Goal: Information Seeking & Learning: Learn about a topic

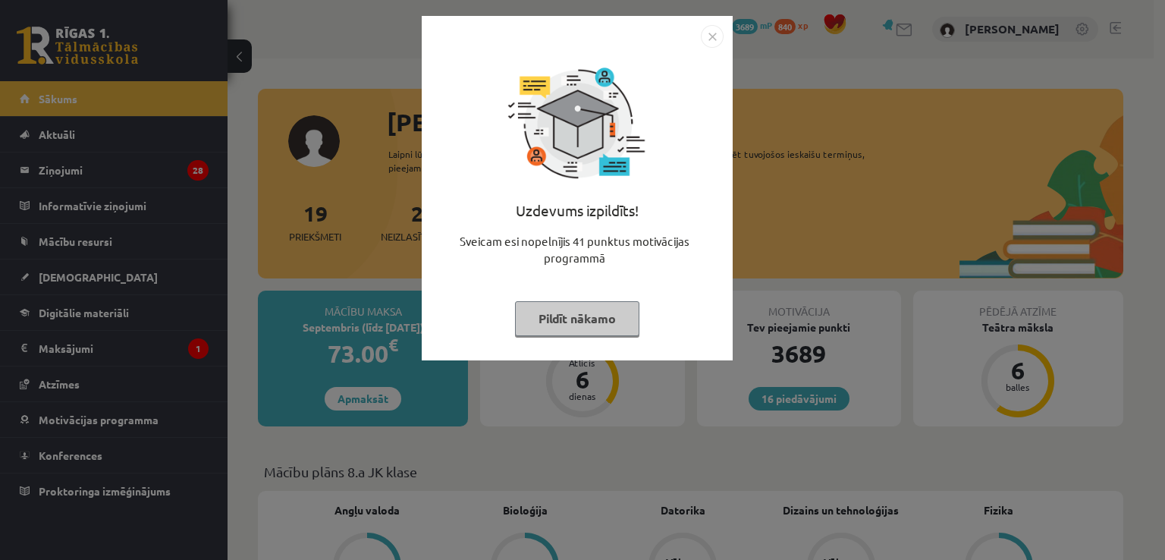
click at [716, 38] on img "Close" at bounding box center [712, 36] width 23 height 23
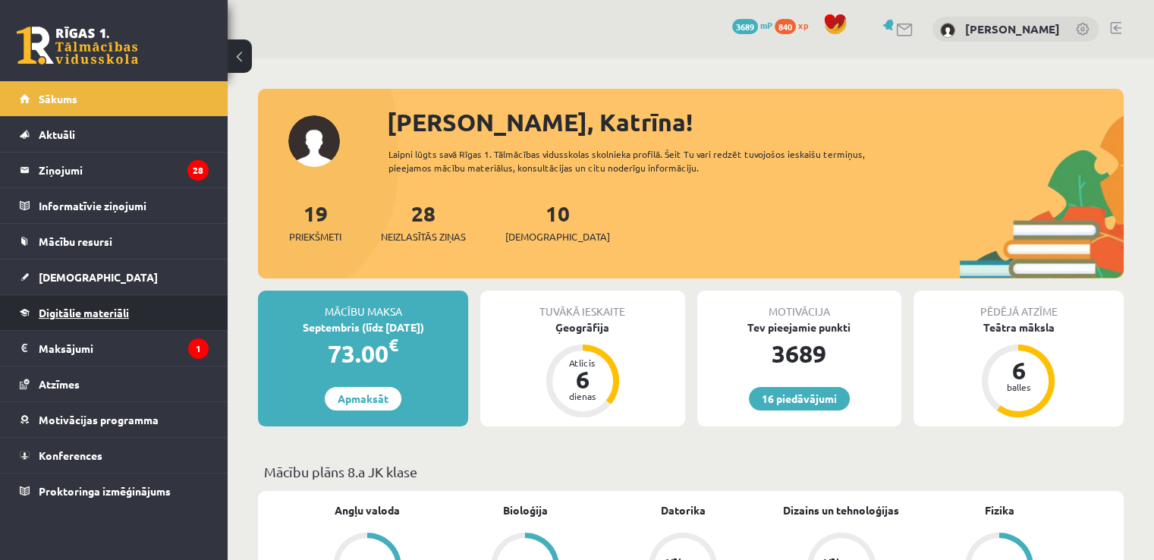
click at [138, 308] on link "Digitālie materiāli" at bounding box center [114, 312] width 189 height 35
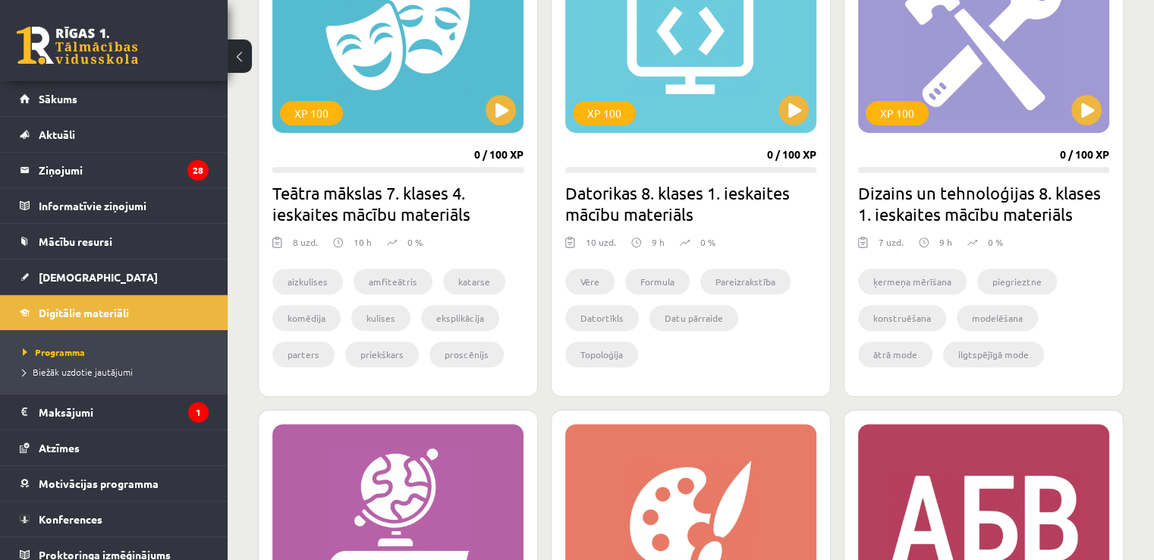
scroll to position [862, 0]
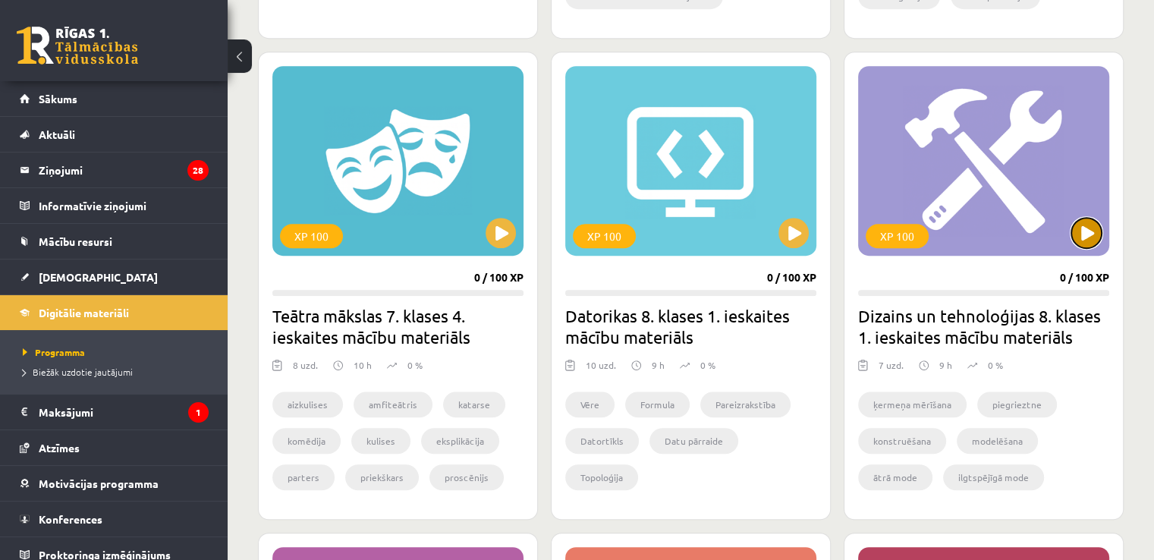
click at [1085, 223] on button at bounding box center [1086, 233] width 30 height 30
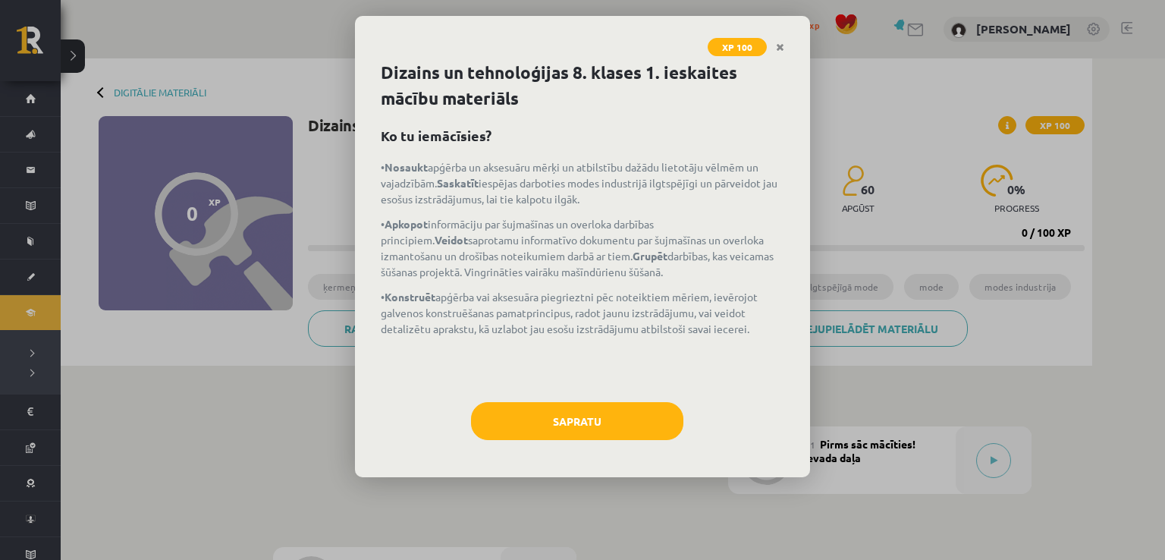
click at [779, 45] on icon "Close" at bounding box center [780, 47] width 8 height 11
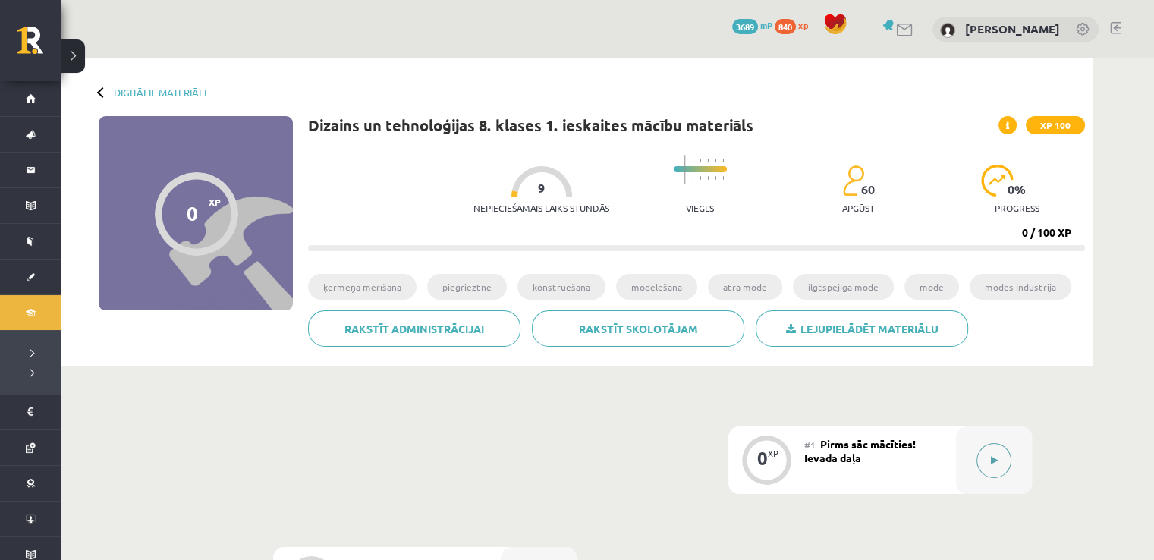
click at [994, 454] on button at bounding box center [993, 460] width 35 height 35
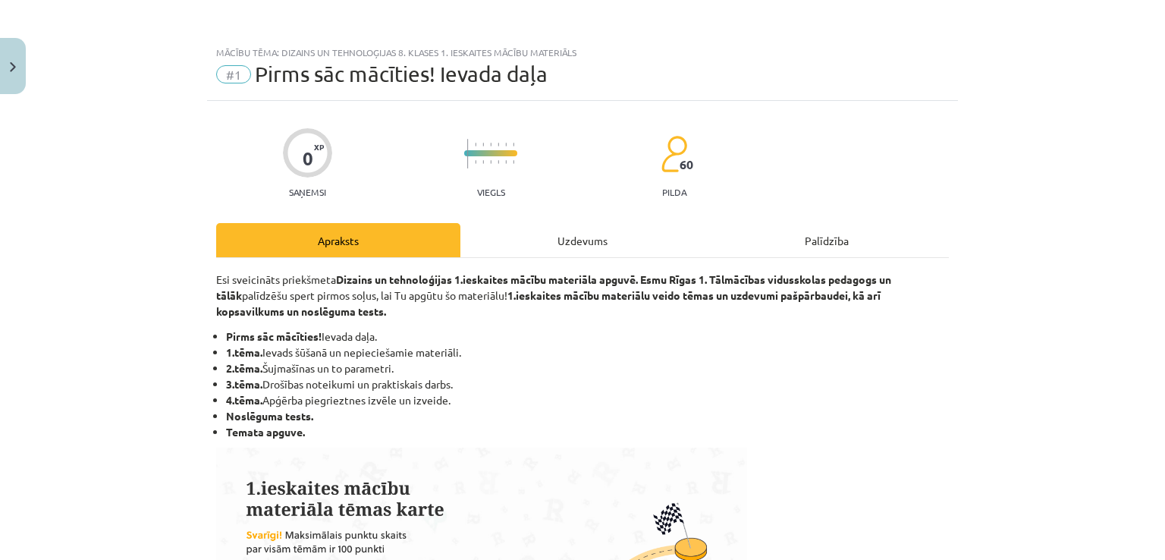
click at [624, 231] on div "Uzdevums" at bounding box center [582, 240] width 244 height 34
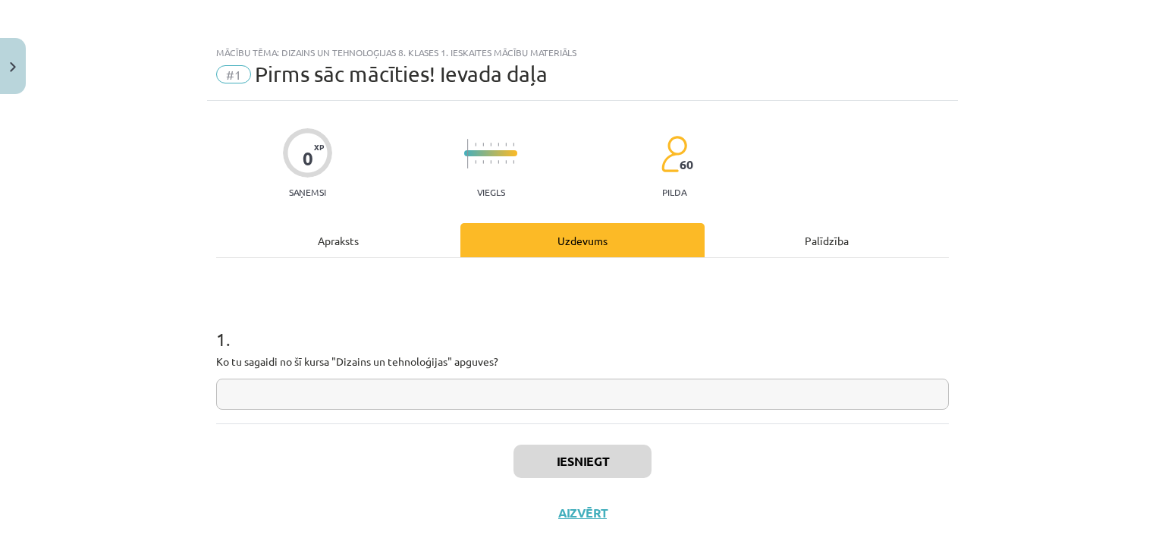
scroll to position [16, 0]
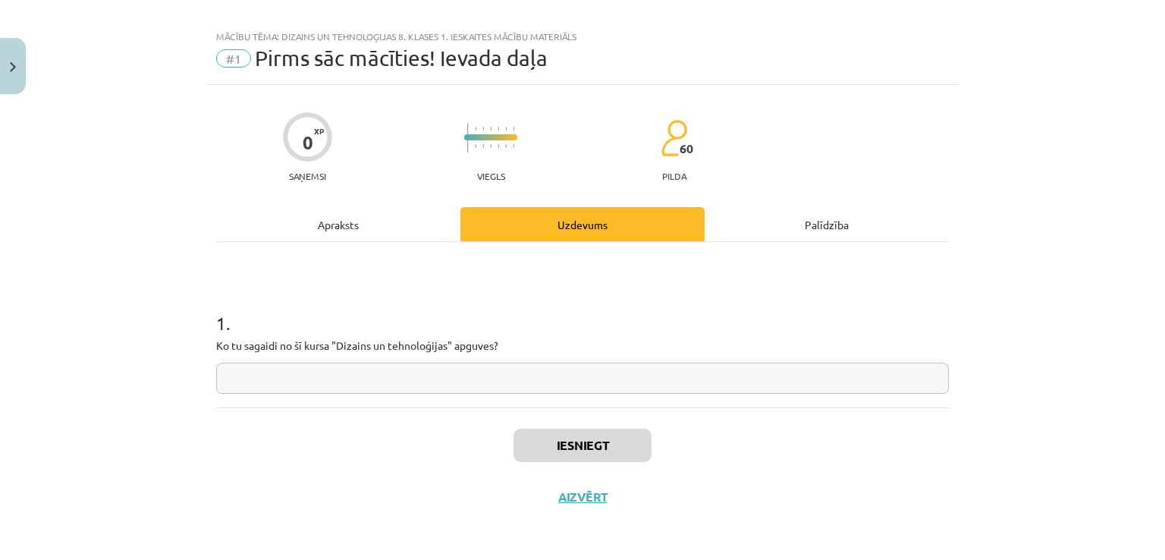
click at [658, 386] on input "text" at bounding box center [582, 378] width 733 height 31
type input "**"
click at [534, 449] on button "Iesniegt" at bounding box center [583, 445] width 138 height 33
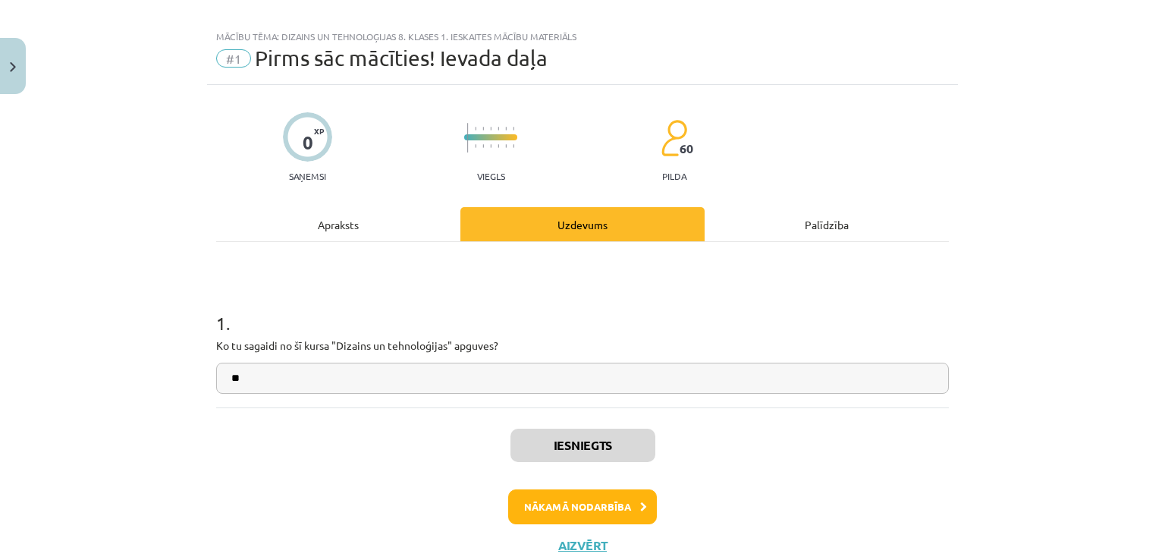
click at [529, 523] on div "Iesniegts Nākamā nodarbība Aizvērt" at bounding box center [582, 484] width 733 height 155
click at [529, 515] on button "Nākamā nodarbība" at bounding box center [582, 506] width 149 height 35
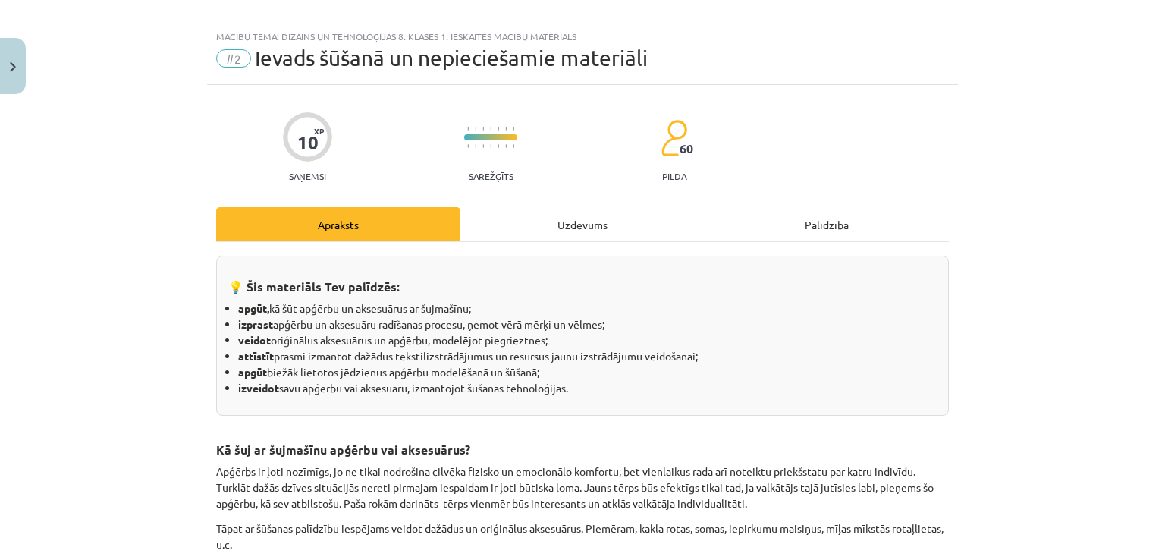
scroll to position [38, 0]
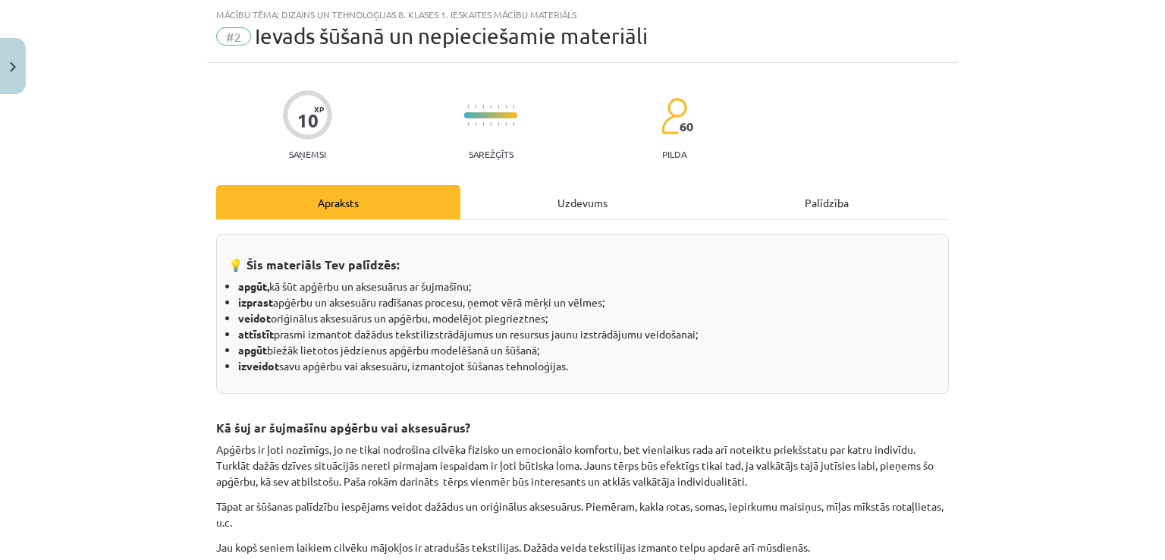
click at [584, 195] on div "Uzdevums" at bounding box center [582, 202] width 244 height 34
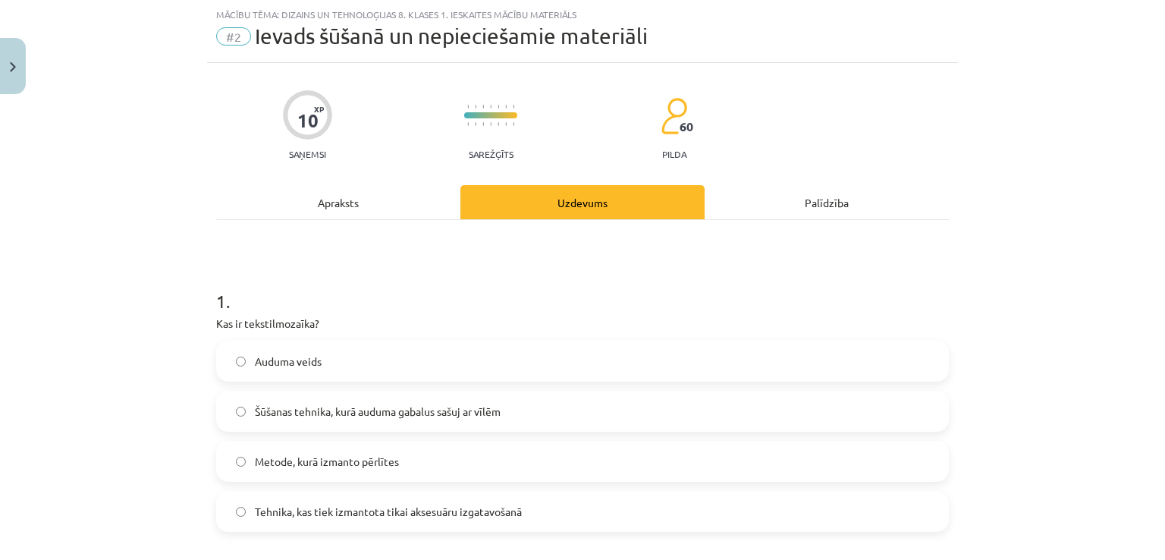
click at [376, 207] on div "Apraksts" at bounding box center [338, 202] width 244 height 34
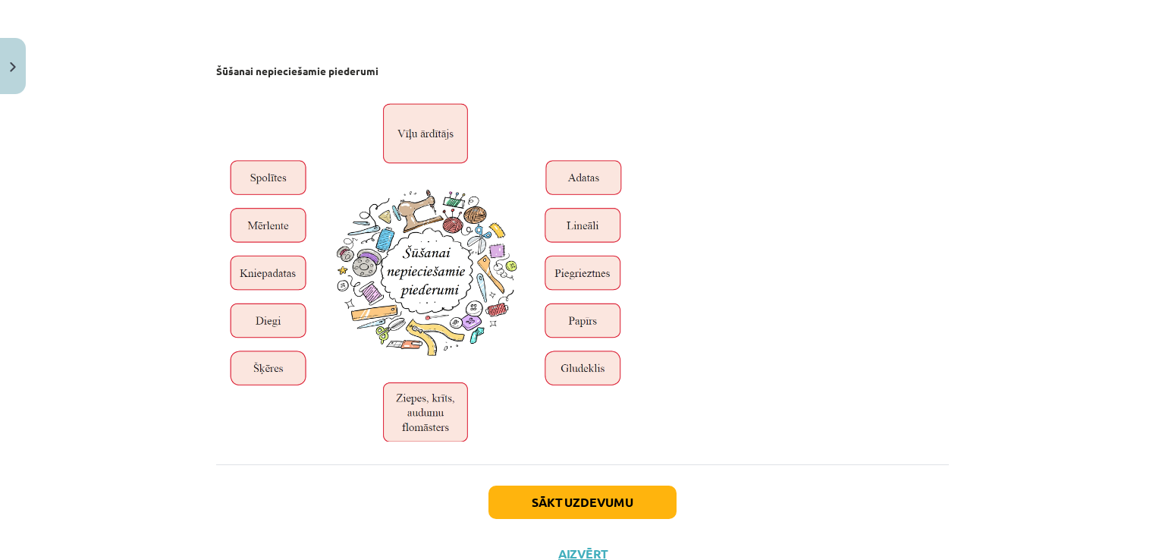
scroll to position [5102, 0]
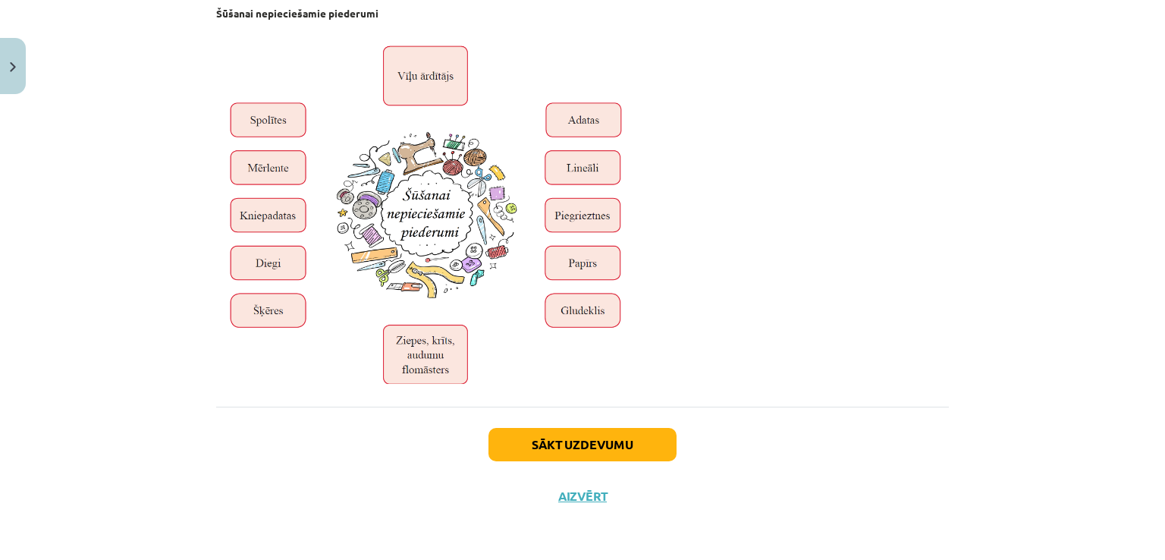
click at [585, 464] on div "Sākt uzdevumu Aizvērt" at bounding box center [582, 460] width 733 height 106
click at [580, 445] on button "Sākt uzdevumu" at bounding box center [583, 444] width 188 height 33
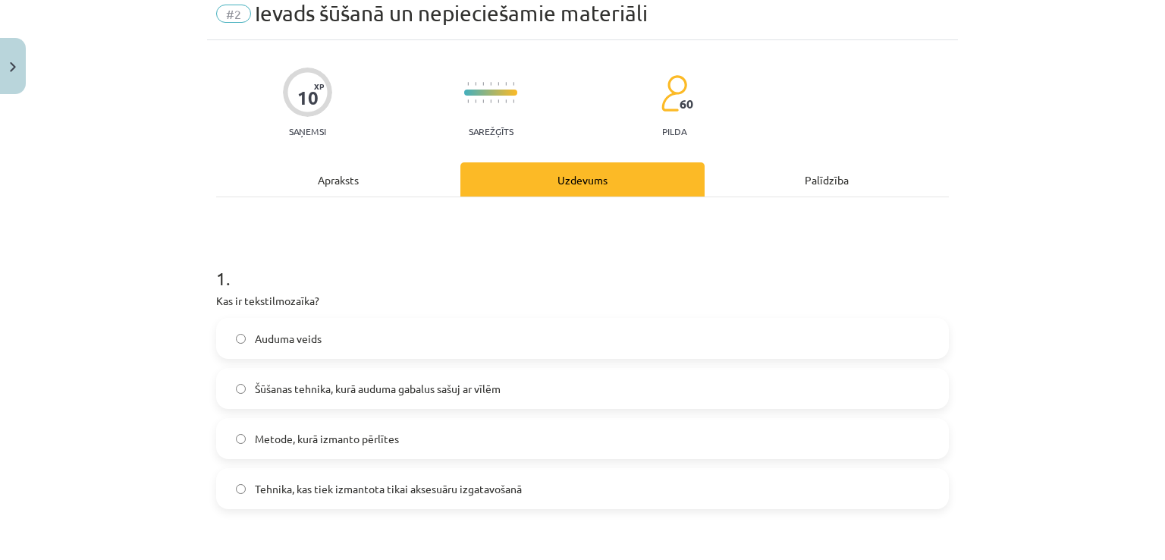
scroll to position [38, 0]
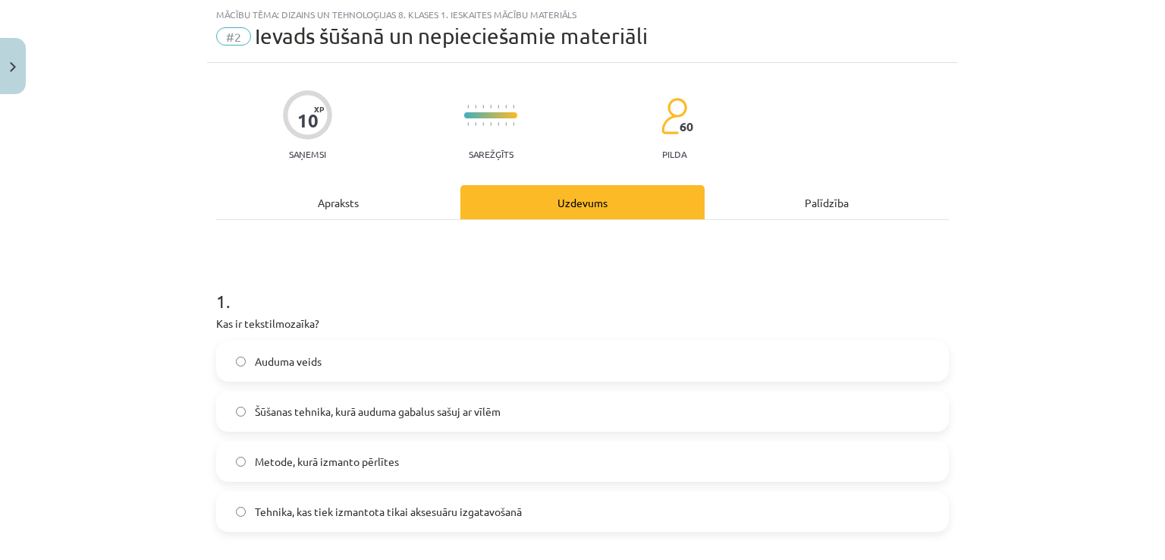
click at [546, 404] on label "Šūšanas tehnika, kurā auduma gabalus sašuj ar vīlēm" at bounding box center [583, 411] width 730 height 38
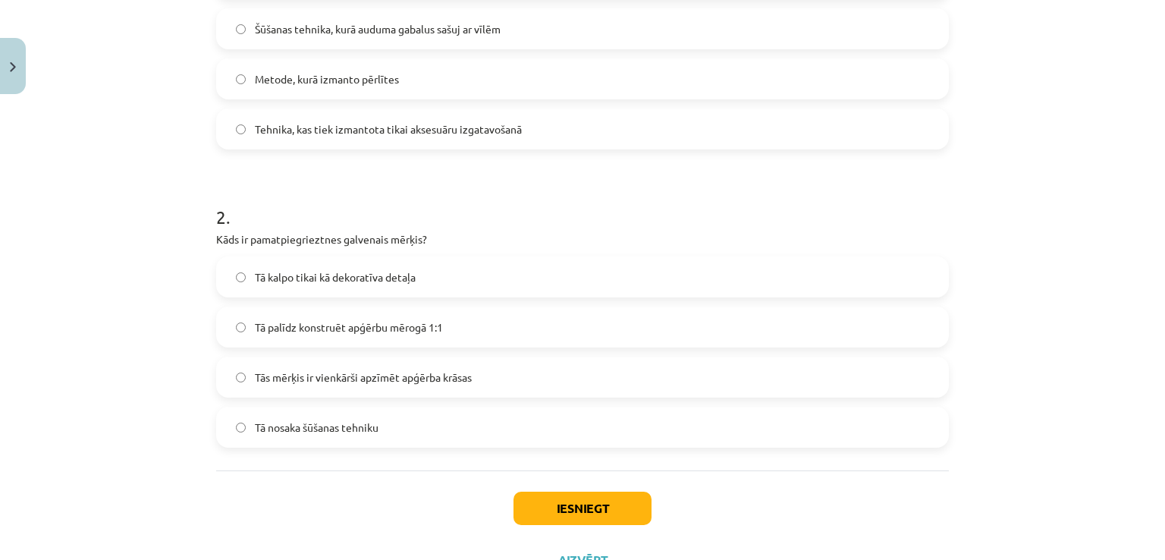
scroll to position [423, 0]
click at [506, 330] on label "Tā palīdz konstruēt apģērbu mērogā 1:1" at bounding box center [583, 325] width 730 height 38
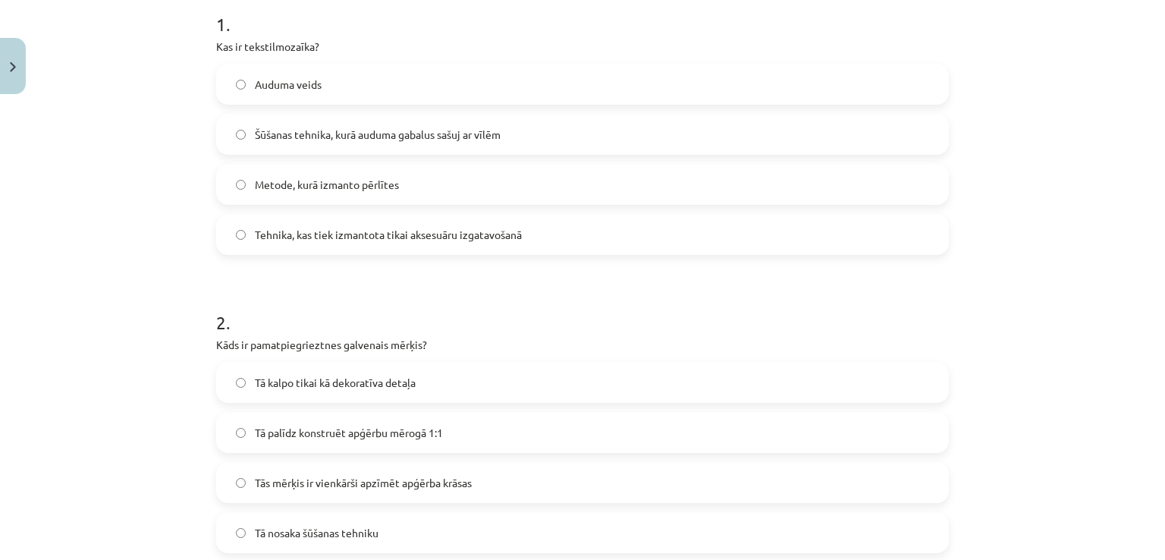
scroll to position [483, 0]
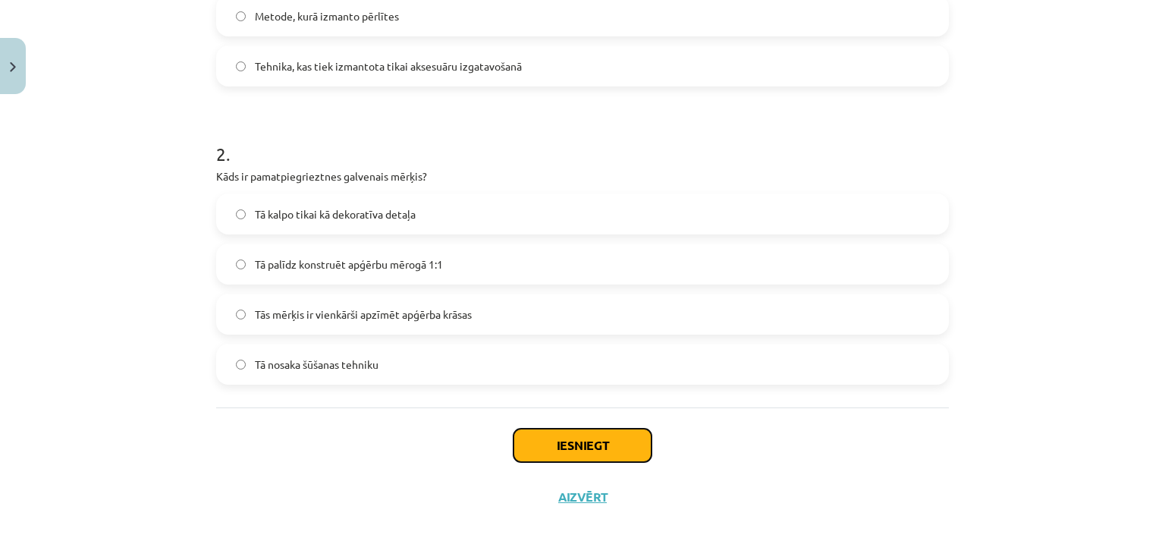
click at [638, 452] on button "Iesniegt" at bounding box center [583, 445] width 138 height 33
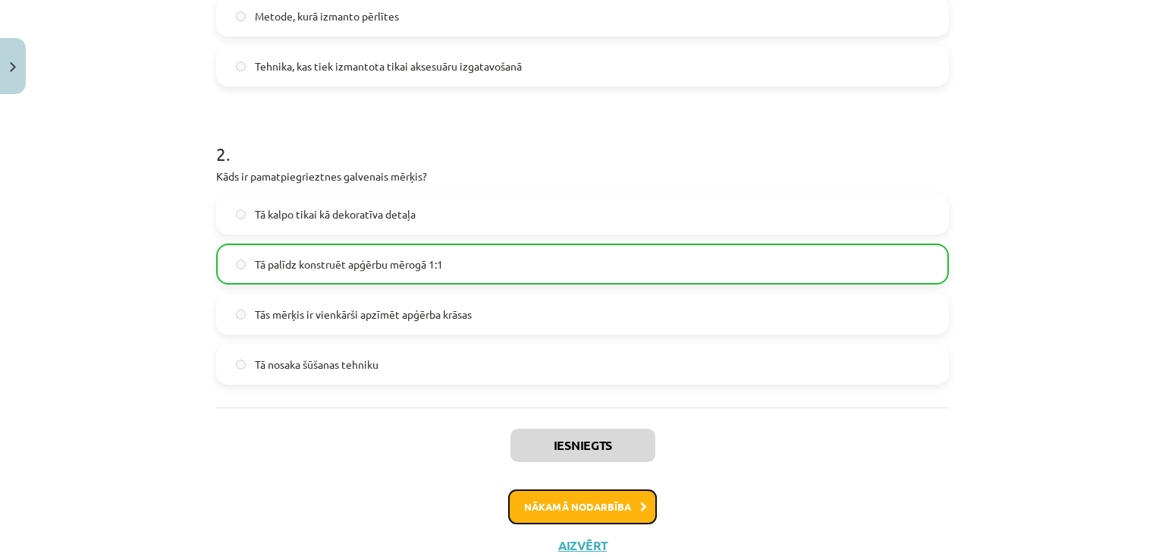
click at [617, 504] on button "Nākamā nodarbība" at bounding box center [582, 506] width 149 height 35
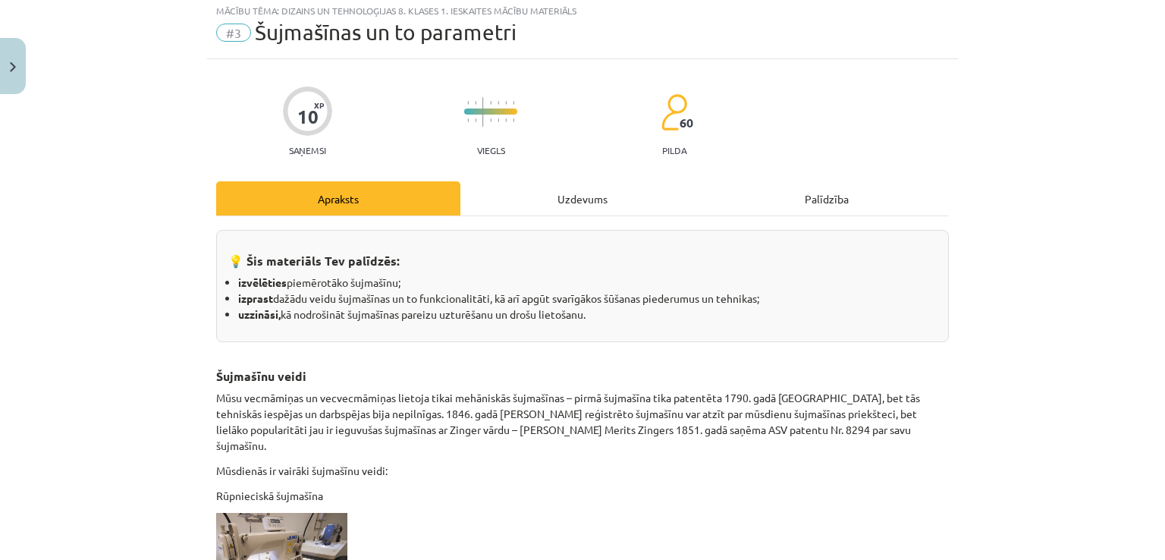
scroll to position [38, 0]
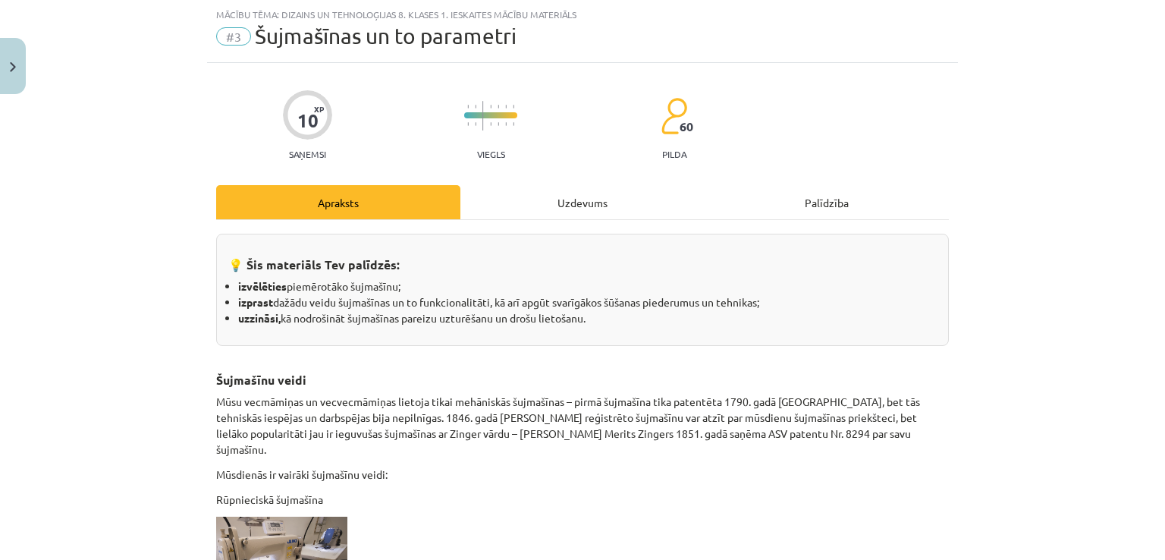
click at [571, 190] on div "Uzdevums" at bounding box center [582, 202] width 244 height 34
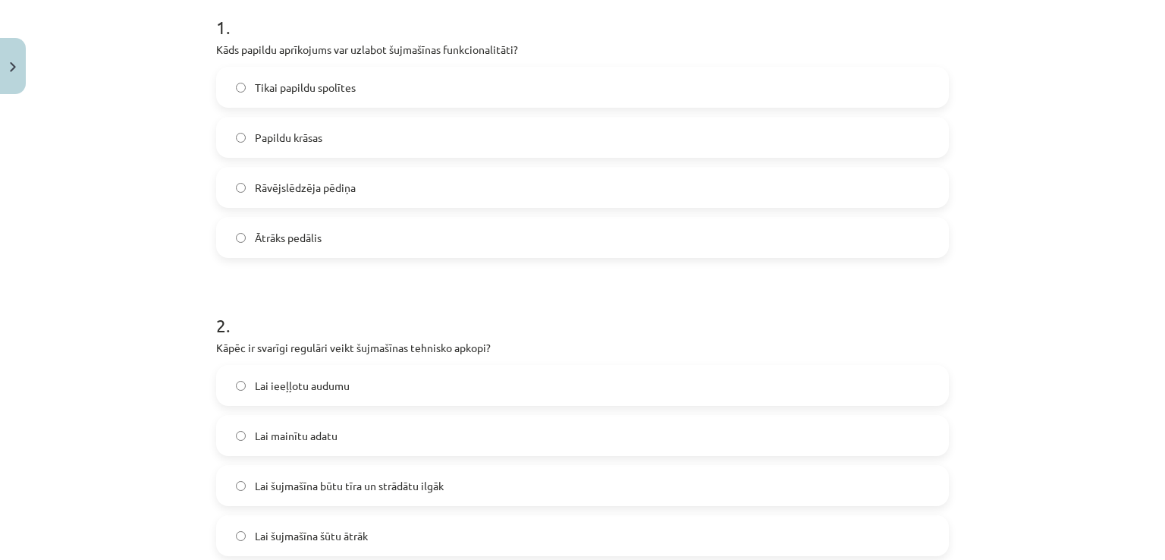
scroll to position [313, 0]
click at [356, 182] on label "Rāvējslēdzēja pēdiņa" at bounding box center [583, 187] width 730 height 38
click at [479, 477] on label "Lai šujmašīna būtu tīra un strādātu ilgāk" at bounding box center [583, 485] width 730 height 38
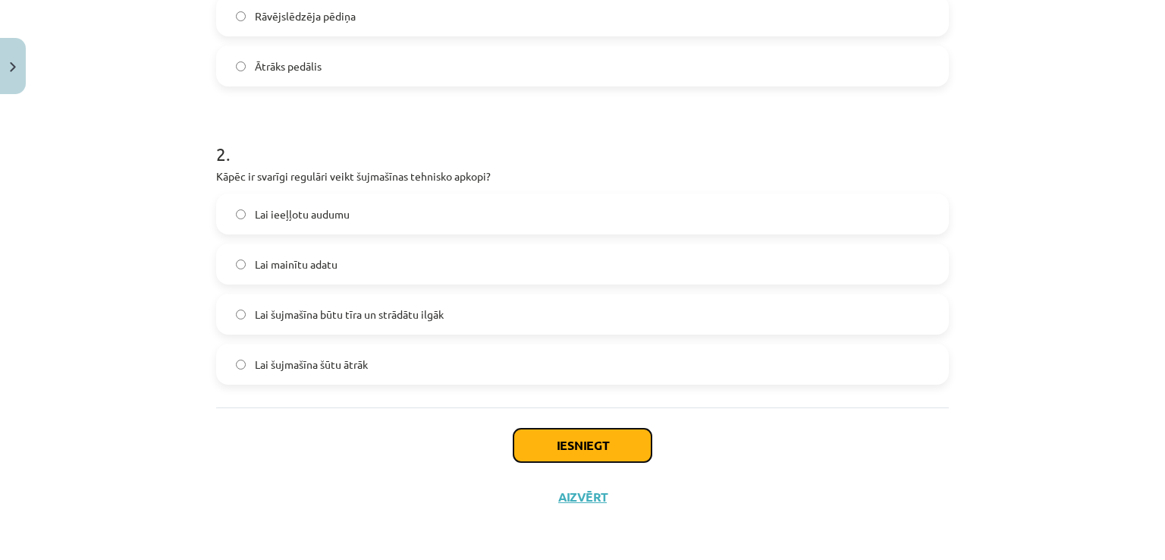
click at [522, 444] on button "Iesniegt" at bounding box center [583, 445] width 138 height 33
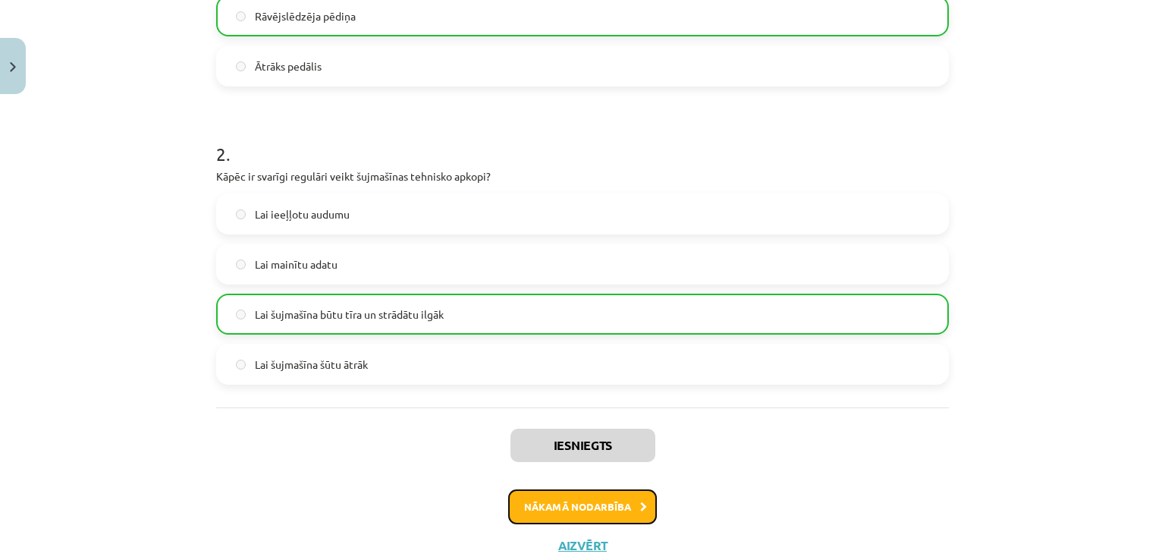
click at [606, 513] on button "Nākamā nodarbība" at bounding box center [582, 506] width 149 height 35
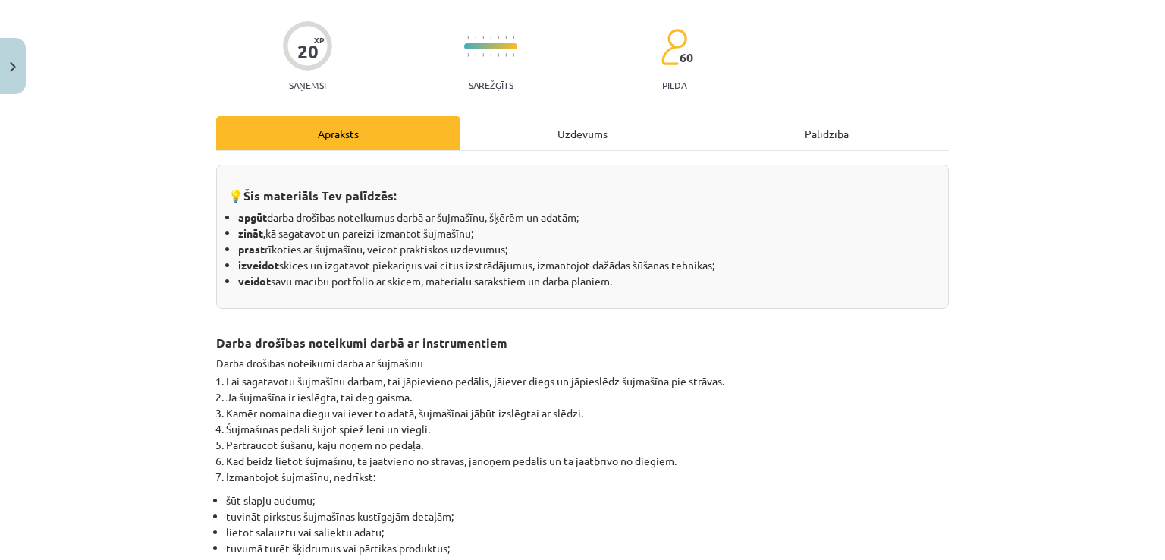
scroll to position [38, 0]
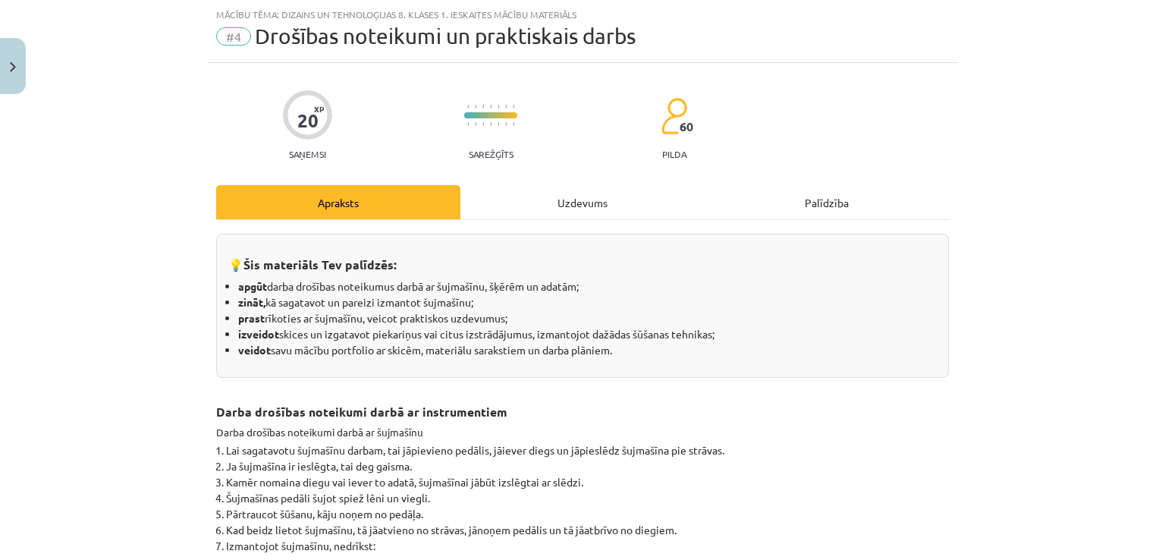
click at [596, 212] on div "Uzdevums" at bounding box center [582, 202] width 244 height 34
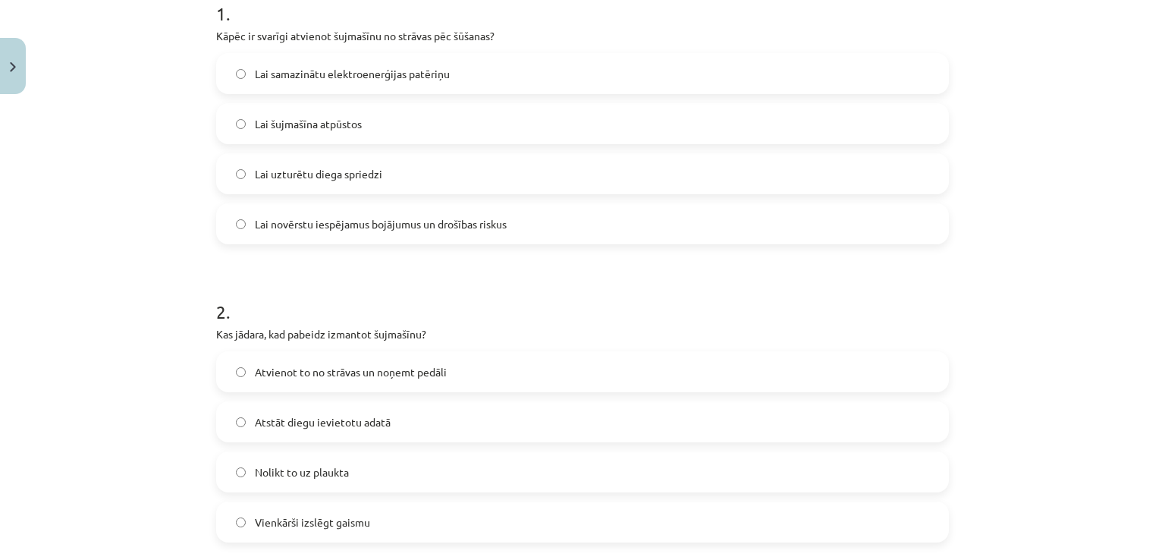
scroll to position [322, 0]
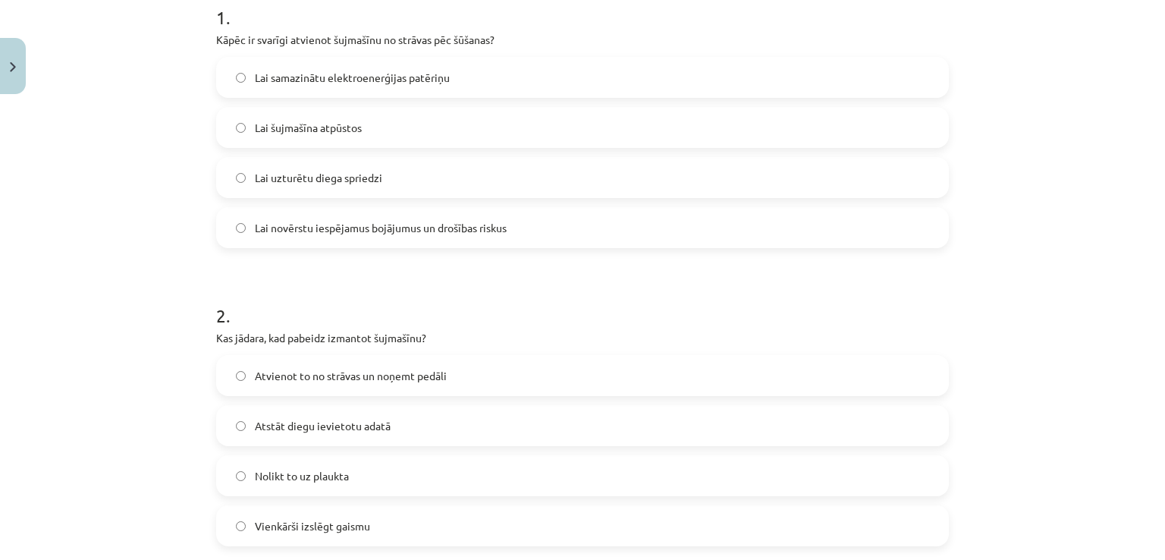
click at [269, 237] on label "Lai novērstu iespējamus bojājumus un drošības riskus" at bounding box center [583, 228] width 730 height 38
click at [471, 368] on label "Atvienot to no strāvas un noņemt pedāli" at bounding box center [583, 376] width 730 height 38
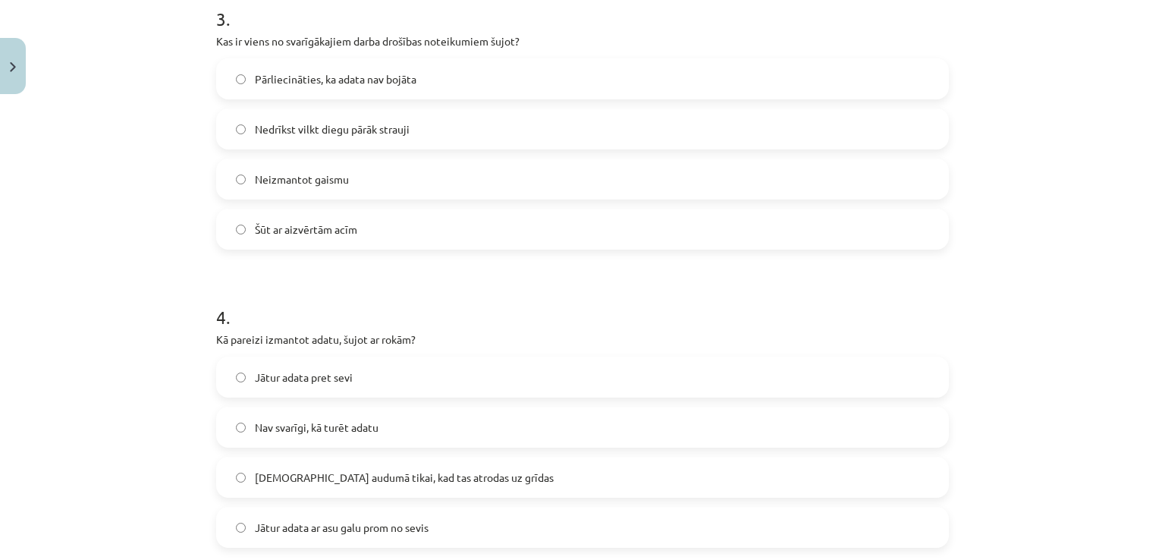
scroll to position [925, 0]
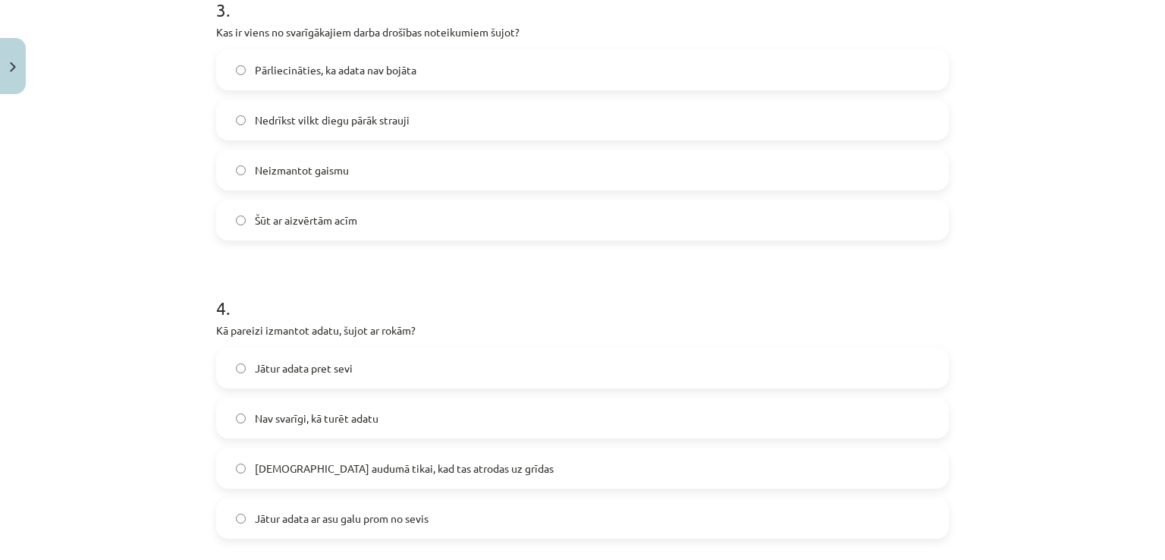
click at [430, 58] on label "Pārliecināties, ka adata nav bojāta" at bounding box center [583, 70] width 730 height 38
click at [485, 467] on label "Jāiešuj audumā tikai, kad tas atrodas uz grīdas" at bounding box center [583, 468] width 730 height 38
click at [461, 520] on label "Jātur adata ar asu galu prom no sevis" at bounding box center [583, 518] width 730 height 38
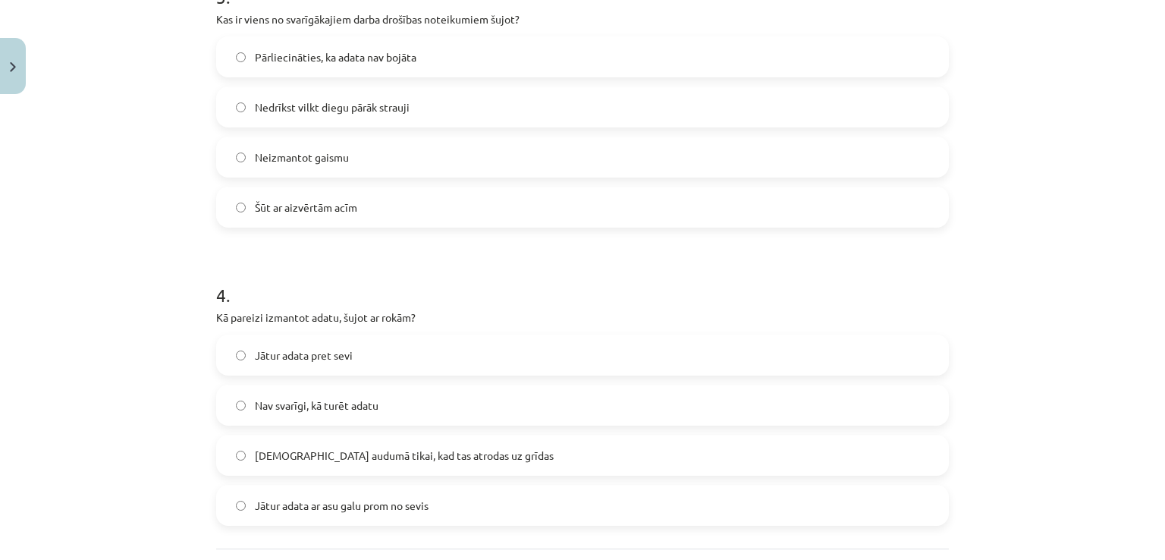
scroll to position [1080, 0]
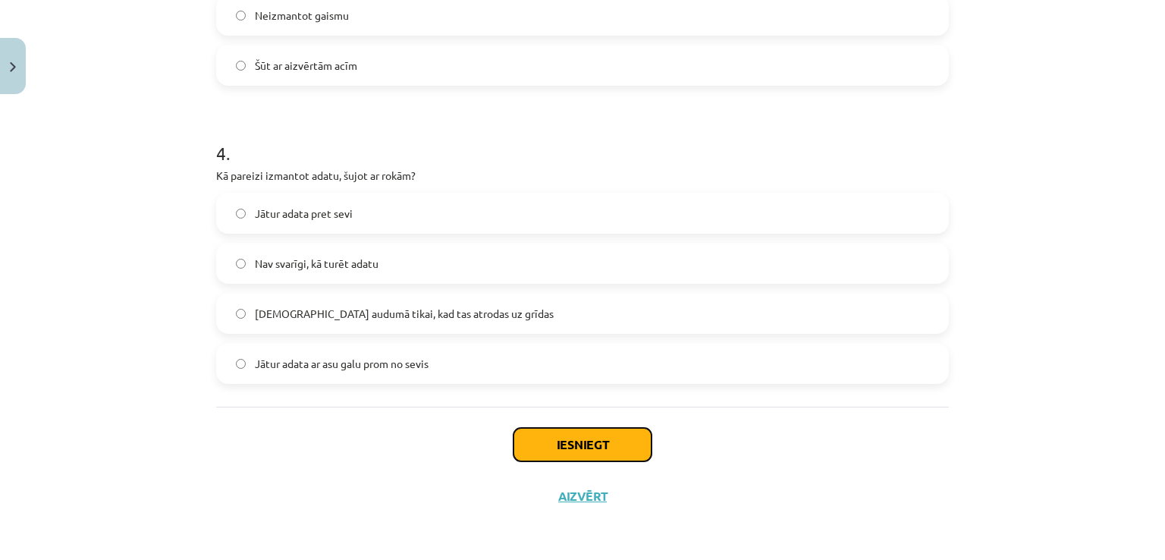
click at [625, 438] on button "Iesniegt" at bounding box center [583, 444] width 138 height 33
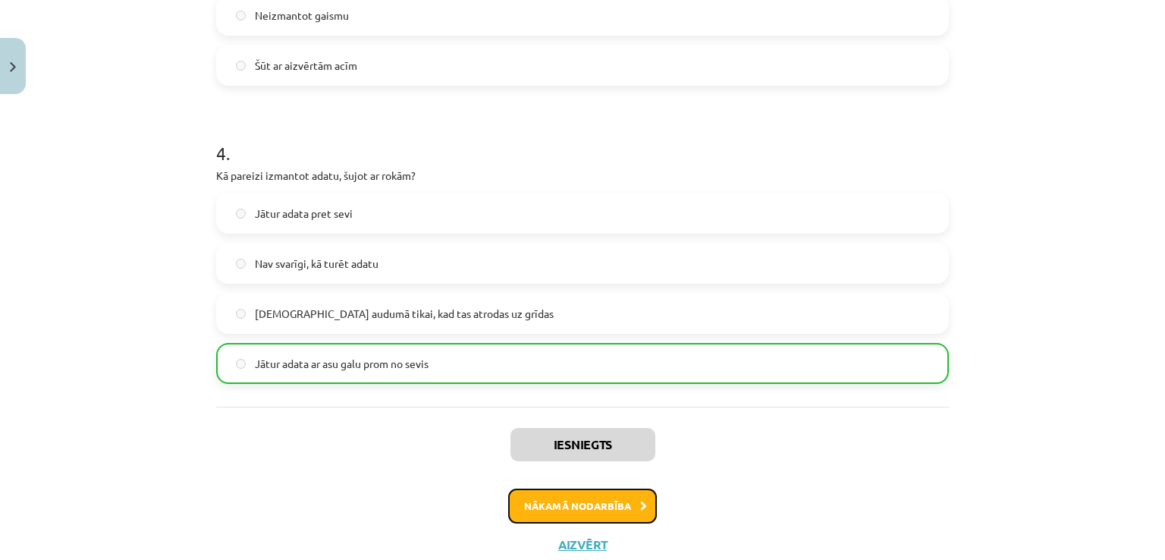
click at [595, 509] on button "Nākamā nodarbība" at bounding box center [582, 506] width 149 height 35
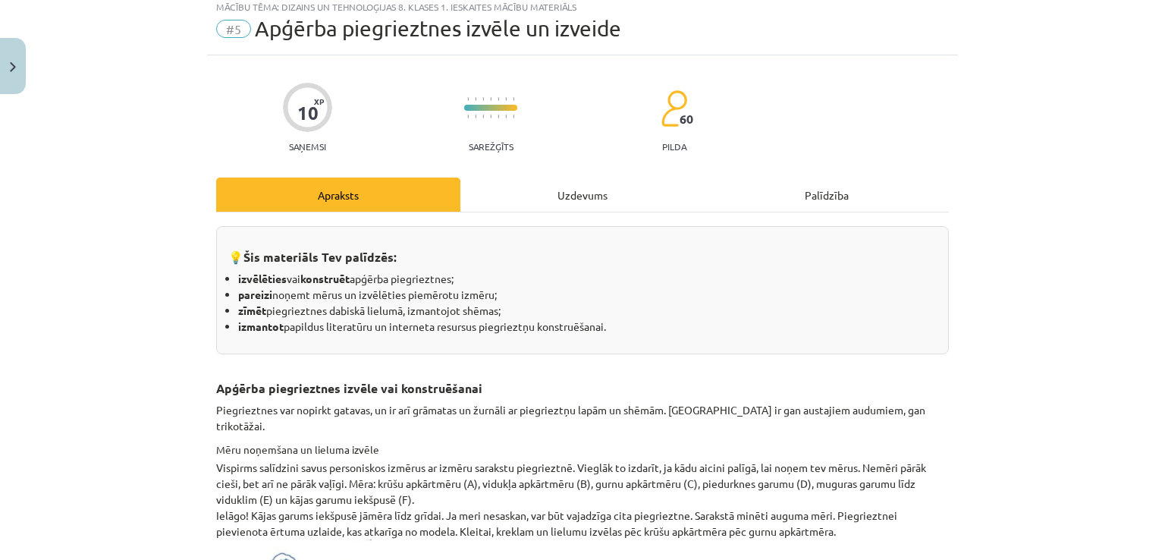
scroll to position [38, 0]
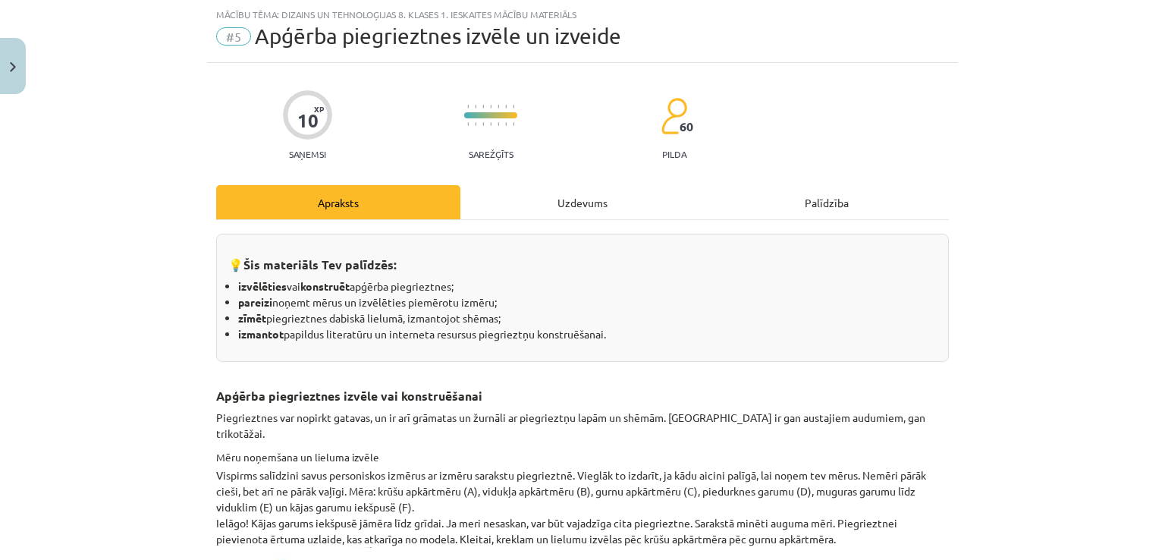
click at [607, 189] on div "Uzdevums" at bounding box center [582, 202] width 244 height 34
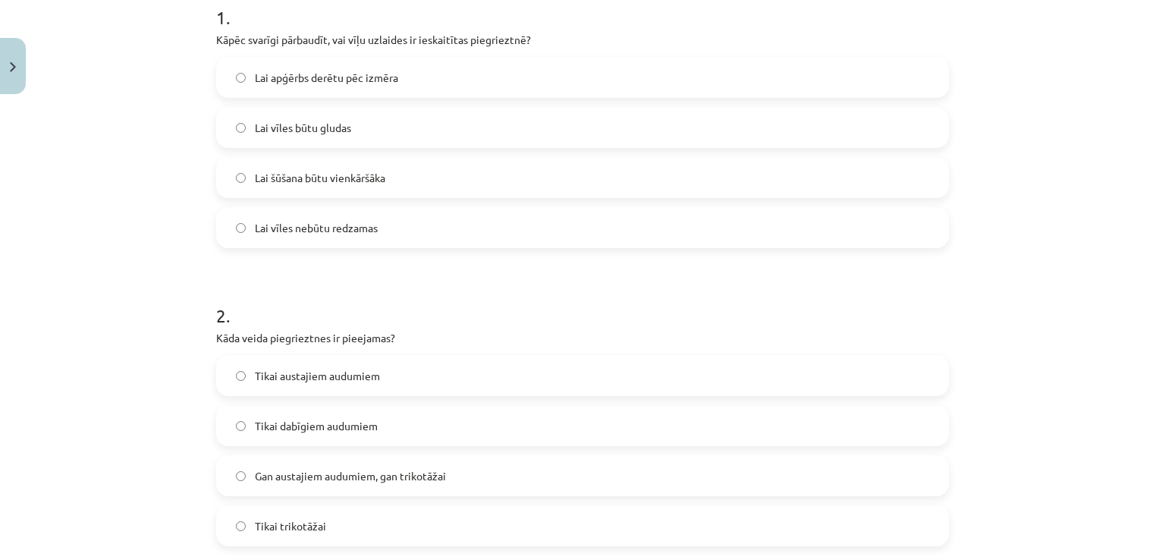
scroll to position [324, 0]
click at [419, 73] on label "Lai apģērbs derētu pēc izmēra" at bounding box center [583, 75] width 730 height 38
click at [502, 477] on label "Gan austajiem audumiem, gan trikotāžai" at bounding box center [583, 473] width 730 height 38
click at [1154, 425] on div "Mācību tēma: Dizains un tehnoloģijas 8. klases 1. ieskaites mācību materiāls #5…" at bounding box center [582, 280] width 1165 height 560
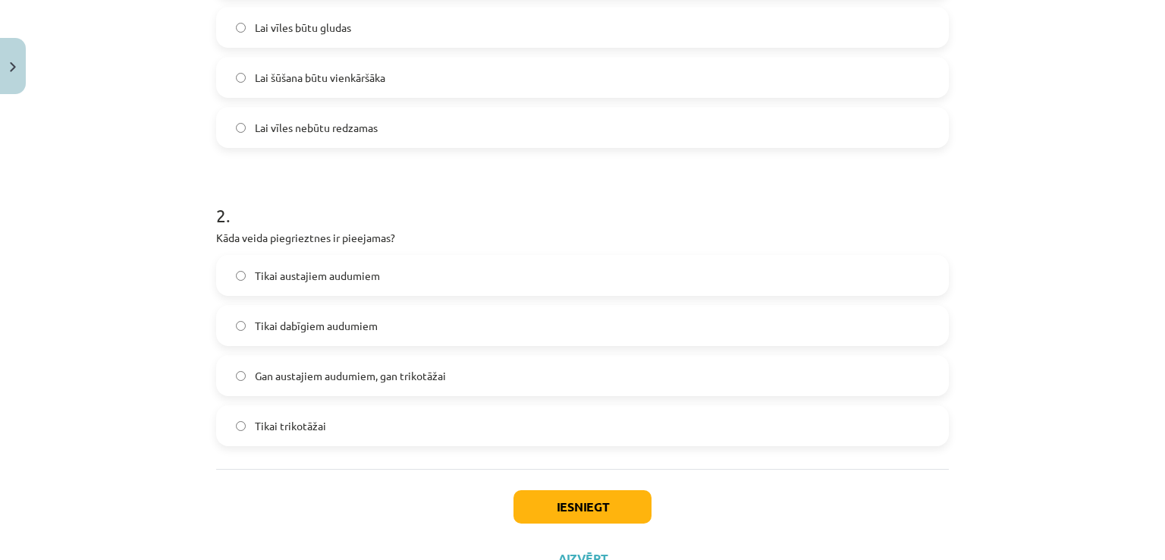
scroll to position [479, 0]
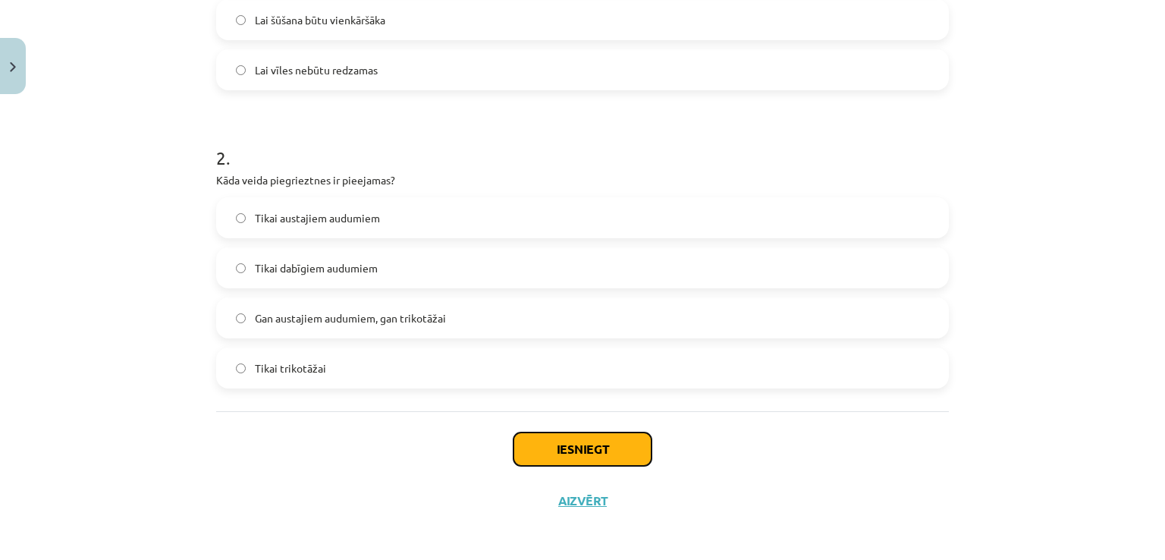
click at [634, 451] on button "Iesniegt" at bounding box center [583, 448] width 138 height 33
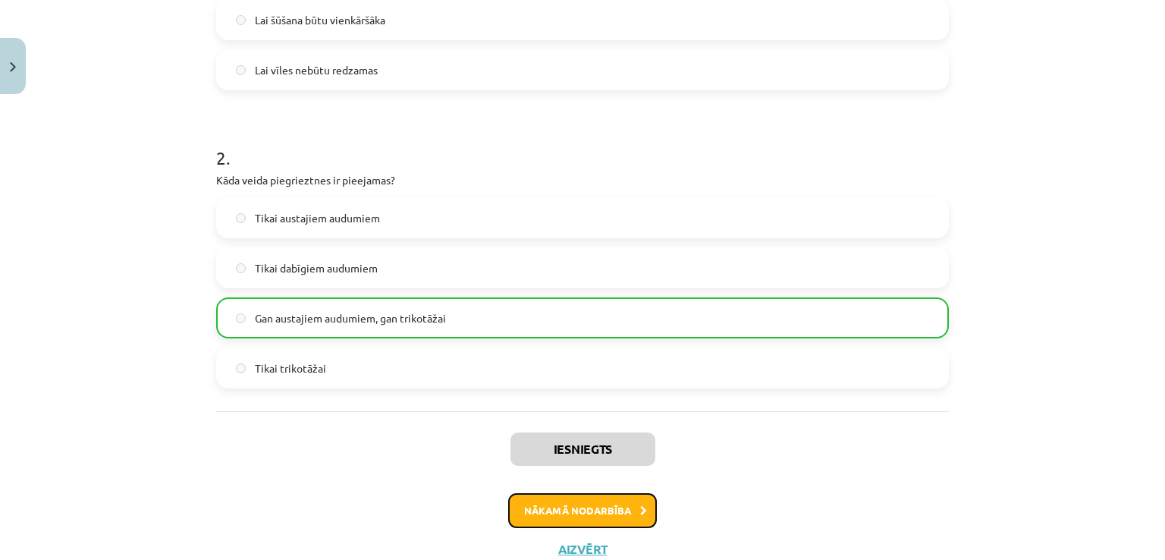
click at [576, 509] on button "Nākamā nodarbība" at bounding box center [582, 510] width 149 height 35
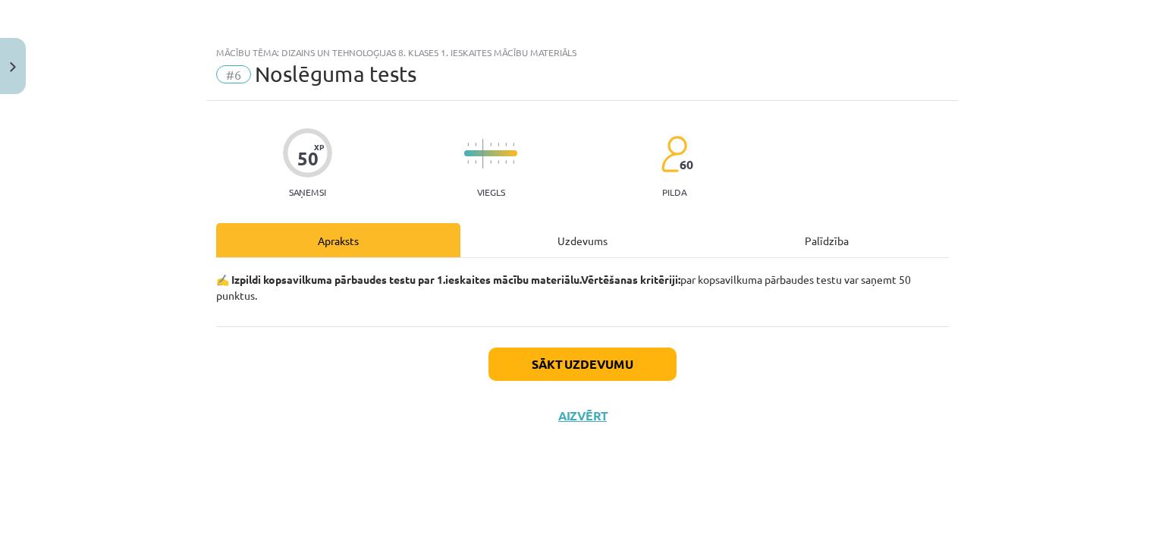
scroll to position [0, 0]
click at [583, 365] on button "Sākt uzdevumu" at bounding box center [583, 363] width 188 height 33
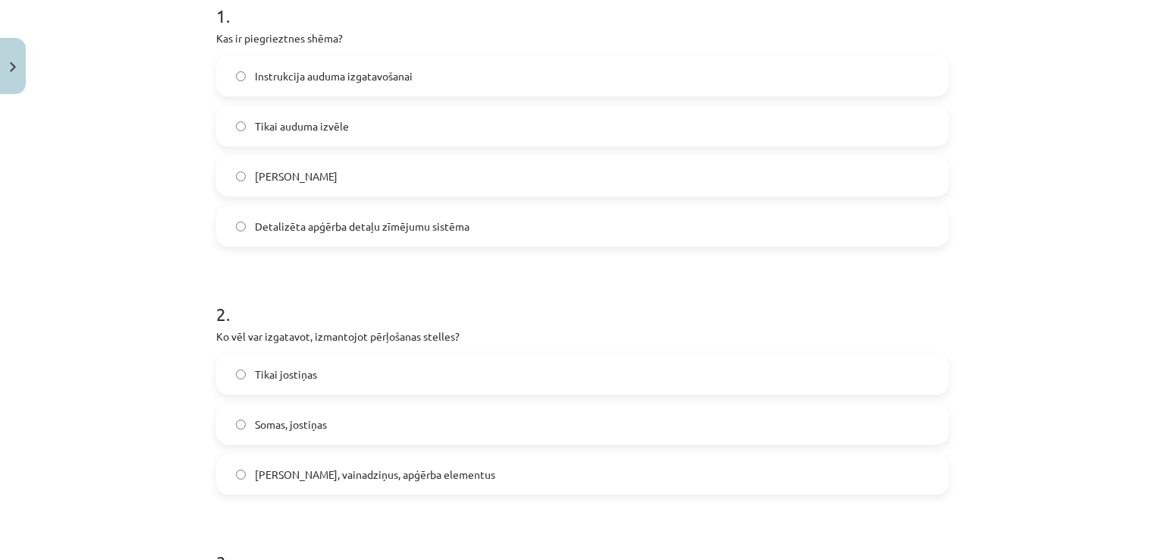
scroll to position [316, 0]
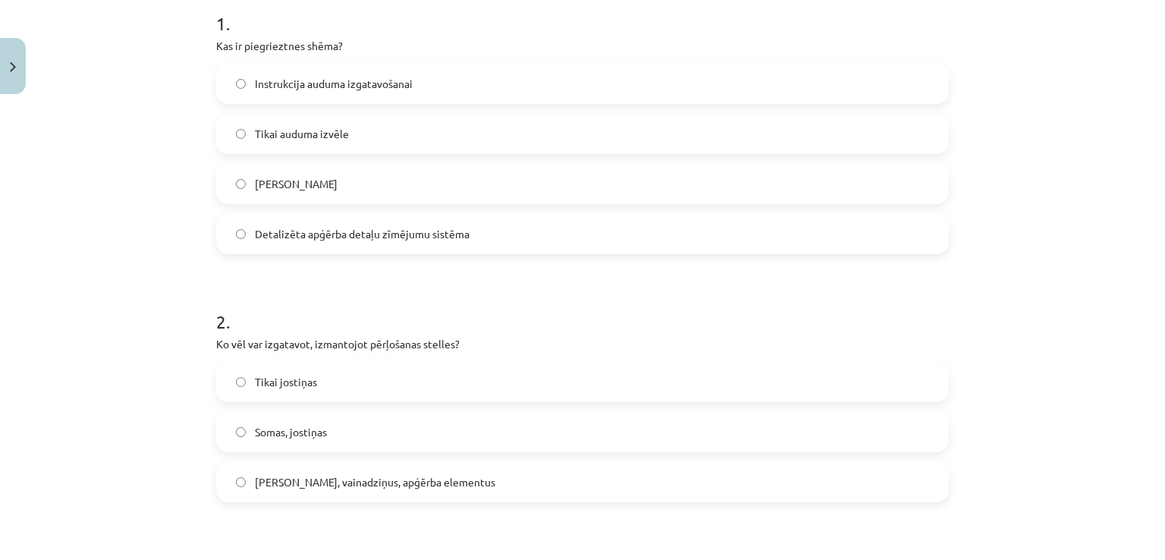
click at [282, 243] on label "Detalizēta apģērba detaļu zīmējumu sistēma" at bounding box center [583, 234] width 730 height 38
click at [347, 492] on label "Jostas, vainadziņus, apģērba elementus" at bounding box center [583, 482] width 730 height 38
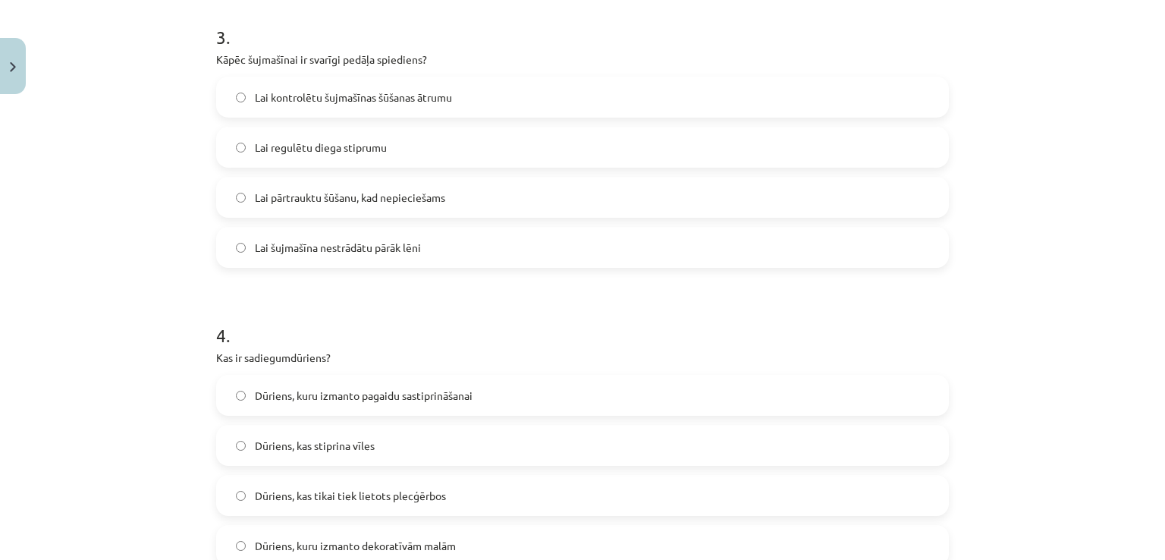
scroll to position [864, 0]
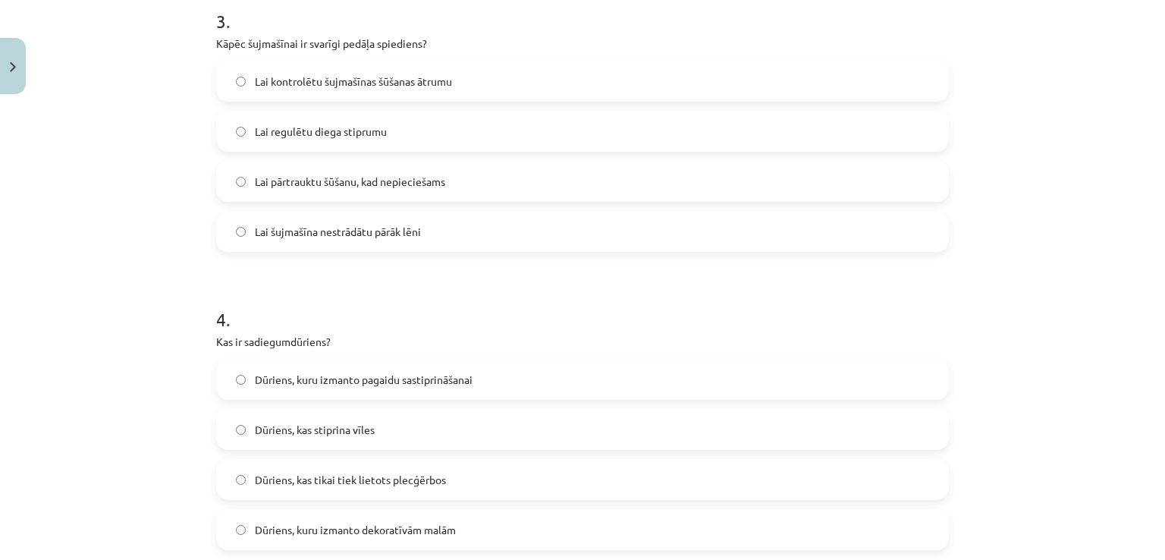
click at [449, 228] on label "Lai šujmašīna nestrādātu pārāk lēni" at bounding box center [583, 231] width 730 height 38
click at [249, 388] on label "Dūriens, kuru izmanto pagaidu sastiprināšanai" at bounding box center [583, 379] width 730 height 38
click at [461, 83] on label "Lai kontrolētu šujmašīnas šūšanas ātrumu" at bounding box center [583, 81] width 730 height 38
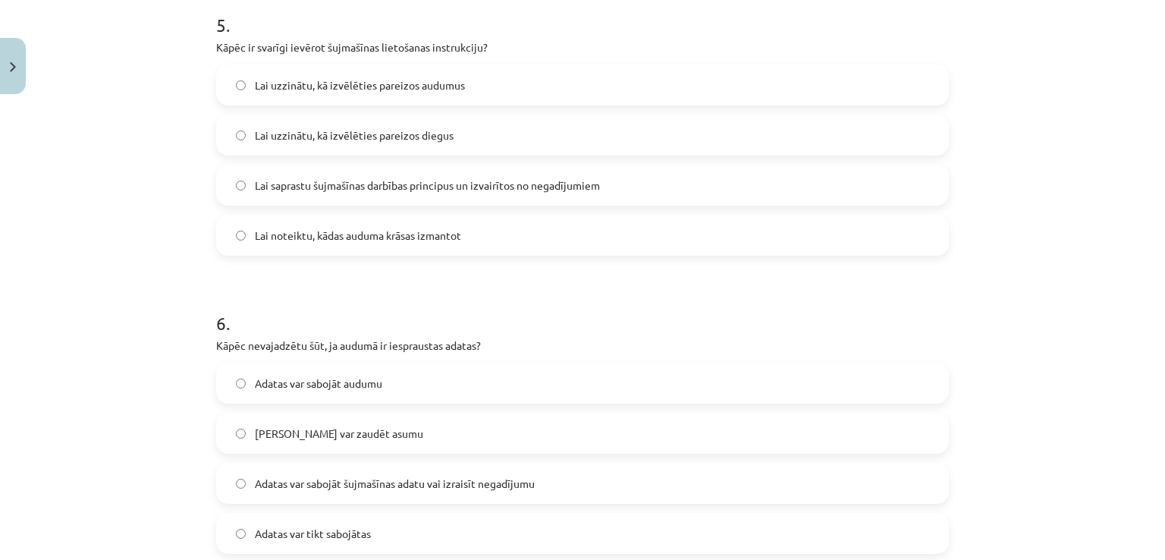
scroll to position [1453, 0]
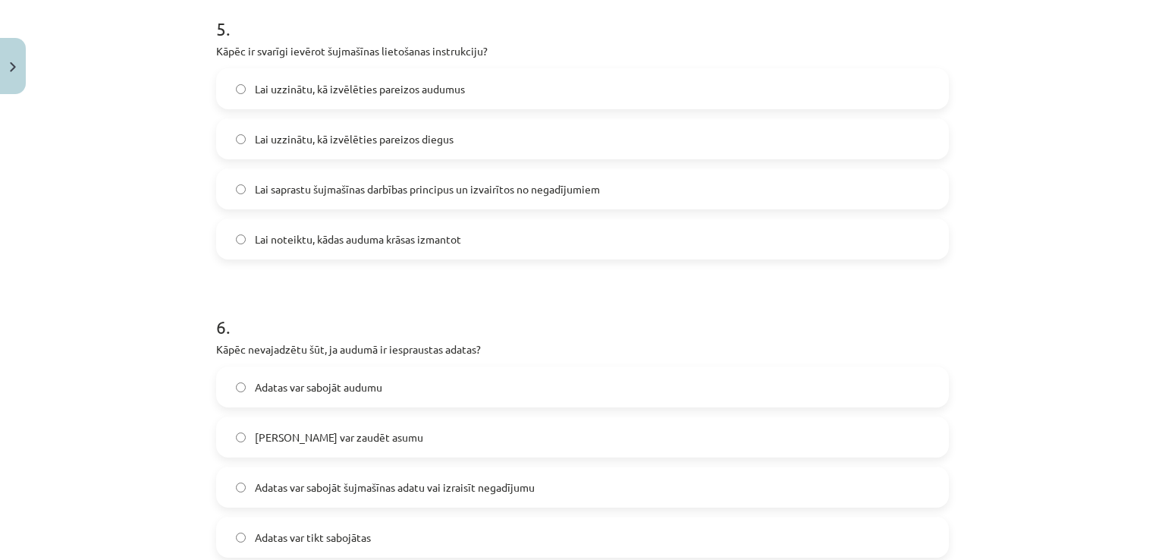
click at [473, 199] on label "Lai saprastu šujmašīnas darbības principus un izvairītos no negadījumiem" at bounding box center [583, 189] width 730 height 38
click at [387, 483] on span "Adatas var sabojāt šujmašīnas adatu vai izraisīt negadījumu" at bounding box center [395, 487] width 280 height 16
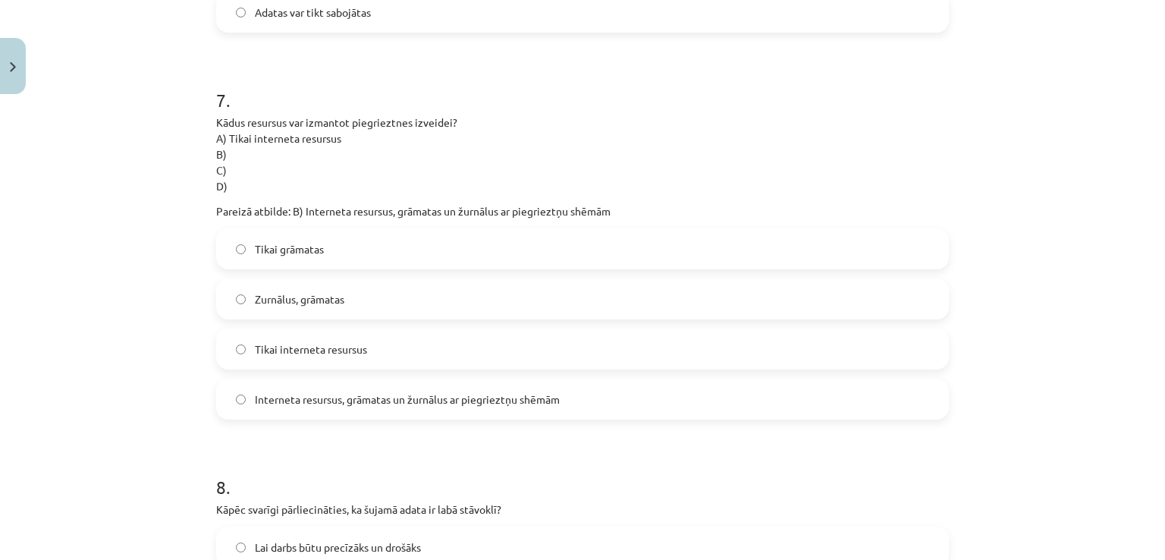
scroll to position [1974, 0]
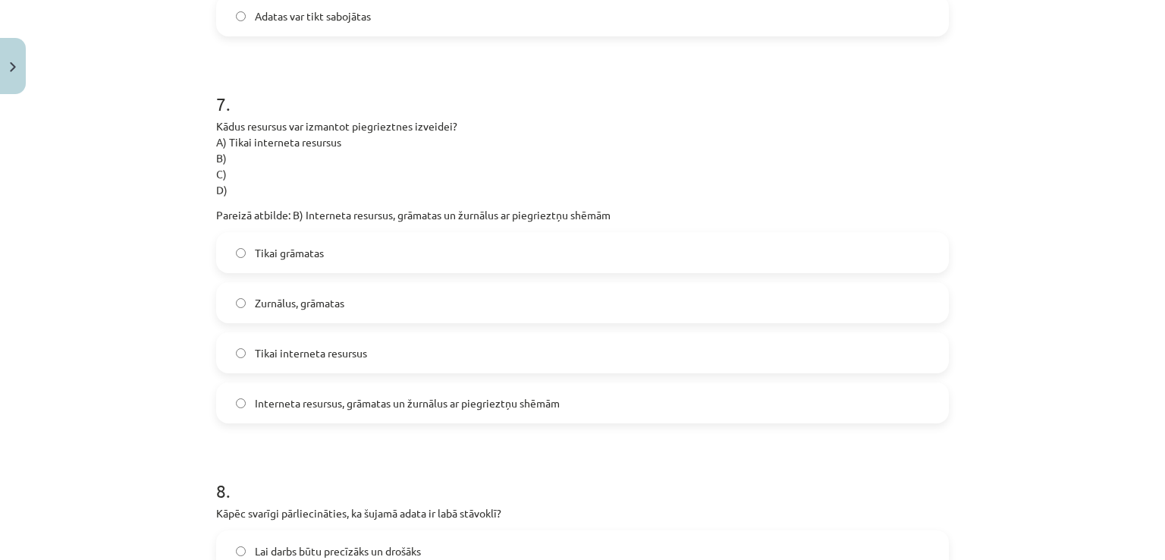
click at [767, 398] on label "Interneta resursus, grāmatas un žurnālus ar piegrieztņu shēmām" at bounding box center [583, 403] width 730 height 38
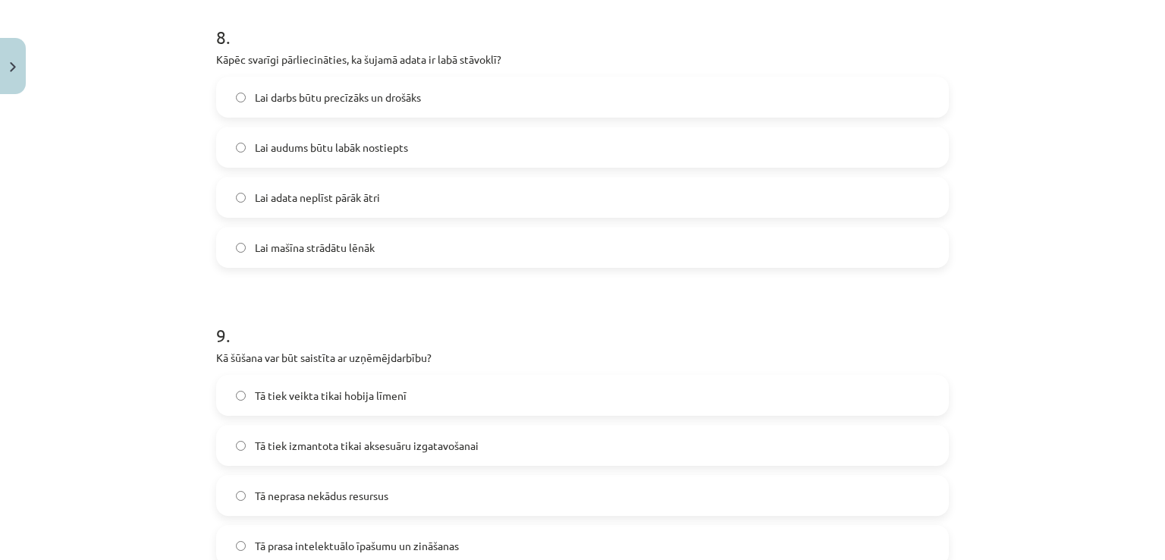
scroll to position [2415, 0]
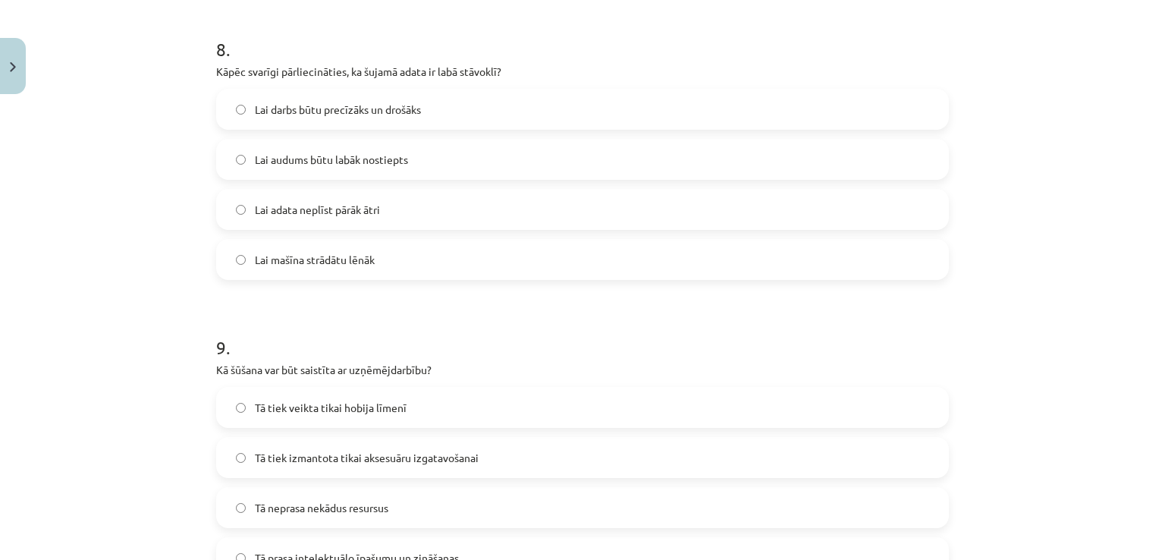
click at [366, 112] on span "Lai darbs būtu precīzāks un drošāks" at bounding box center [338, 110] width 166 height 16
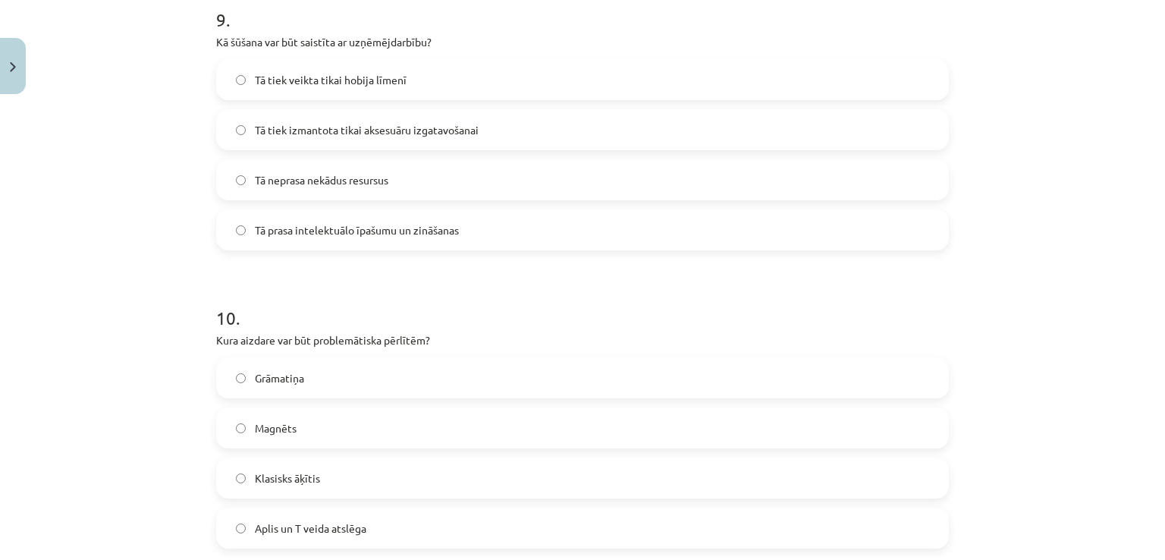
scroll to position [2751, 0]
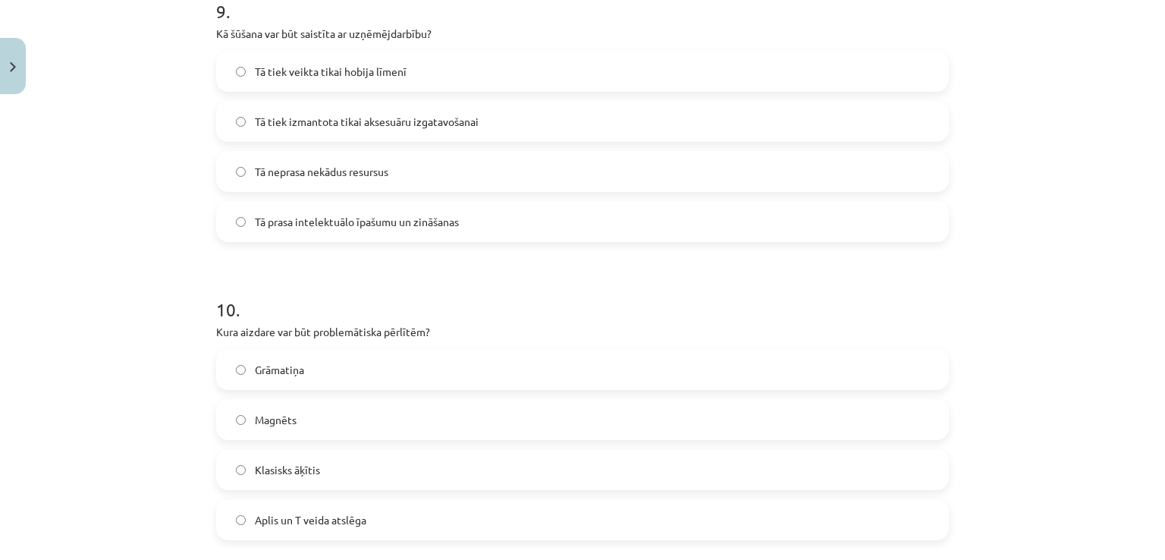
click at [370, 368] on label "Grāmatiņa" at bounding box center [583, 369] width 730 height 38
click at [482, 225] on label "Tā prasa intelektuālo īpašumu un zināšanas" at bounding box center [583, 222] width 730 height 38
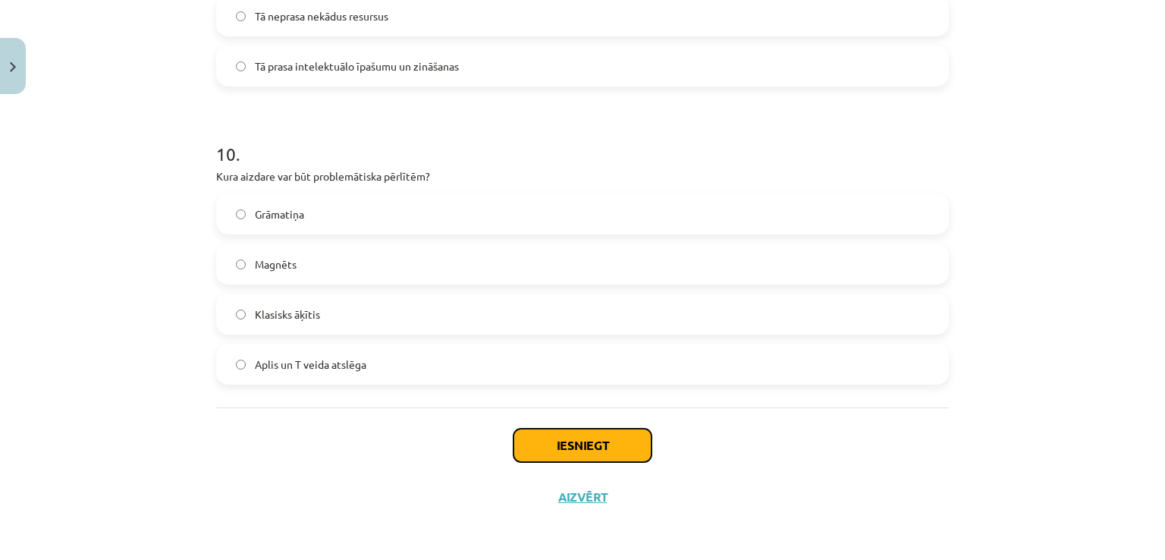
click at [591, 440] on button "Iesniegt" at bounding box center [583, 445] width 138 height 33
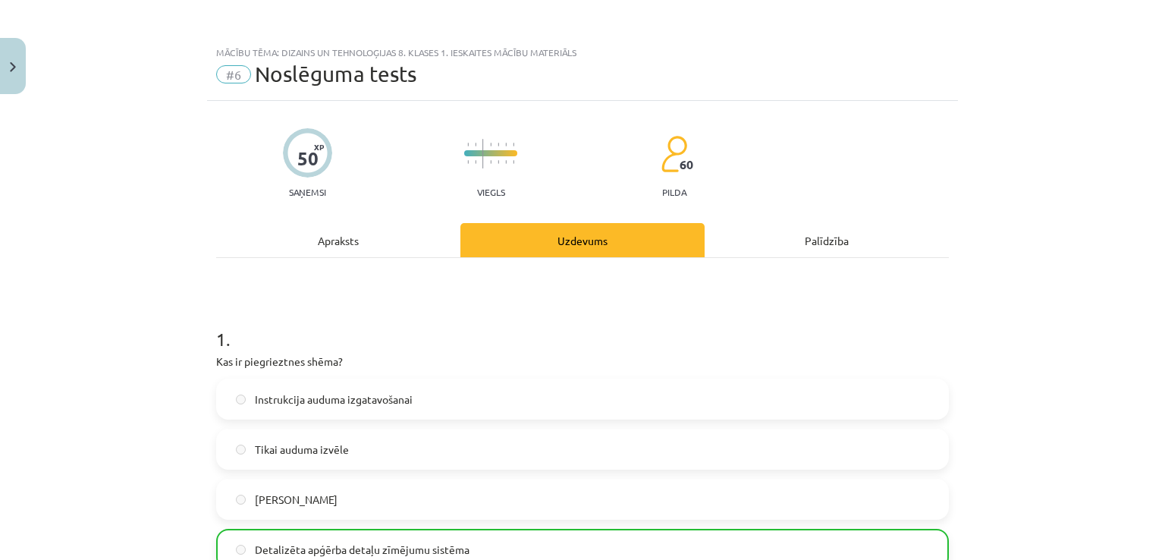
scroll to position [2955, 0]
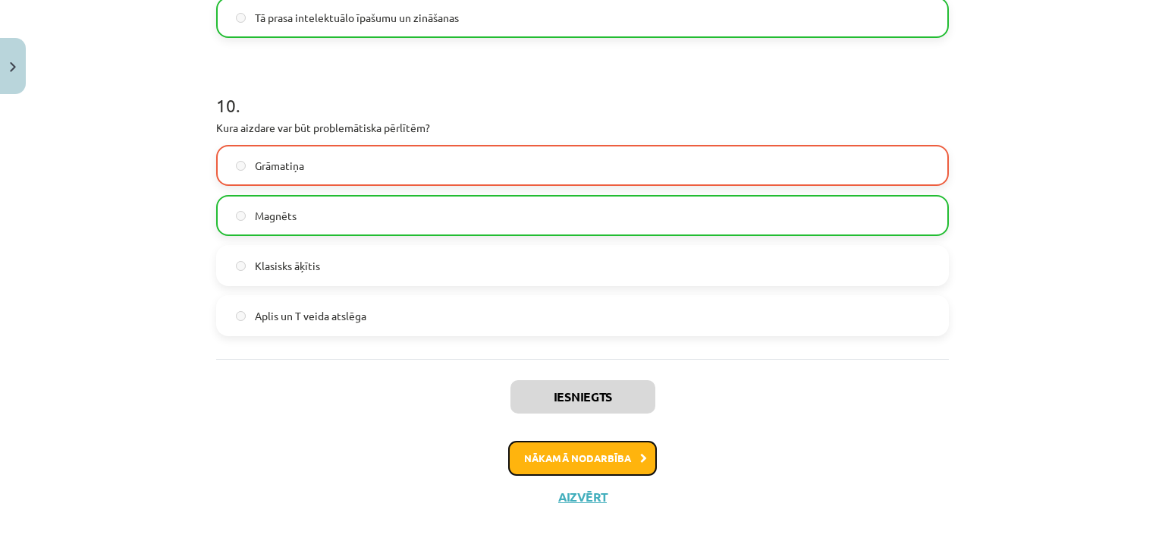
click at [585, 459] on button "Nākamā nodarbība" at bounding box center [582, 458] width 149 height 35
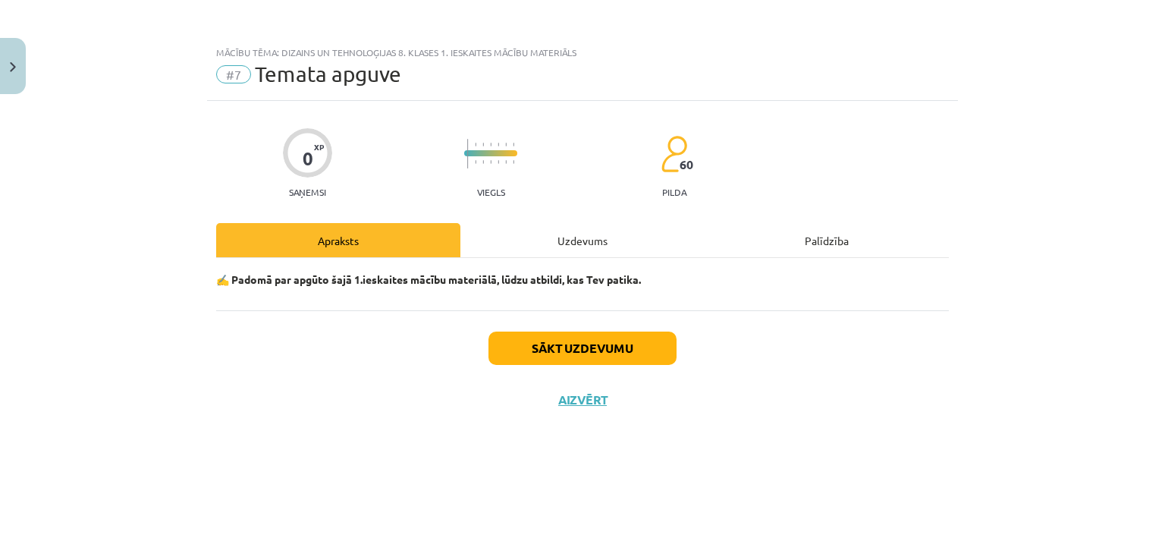
scroll to position [0, 0]
click at [589, 350] on button "Sākt uzdevumu" at bounding box center [583, 347] width 188 height 33
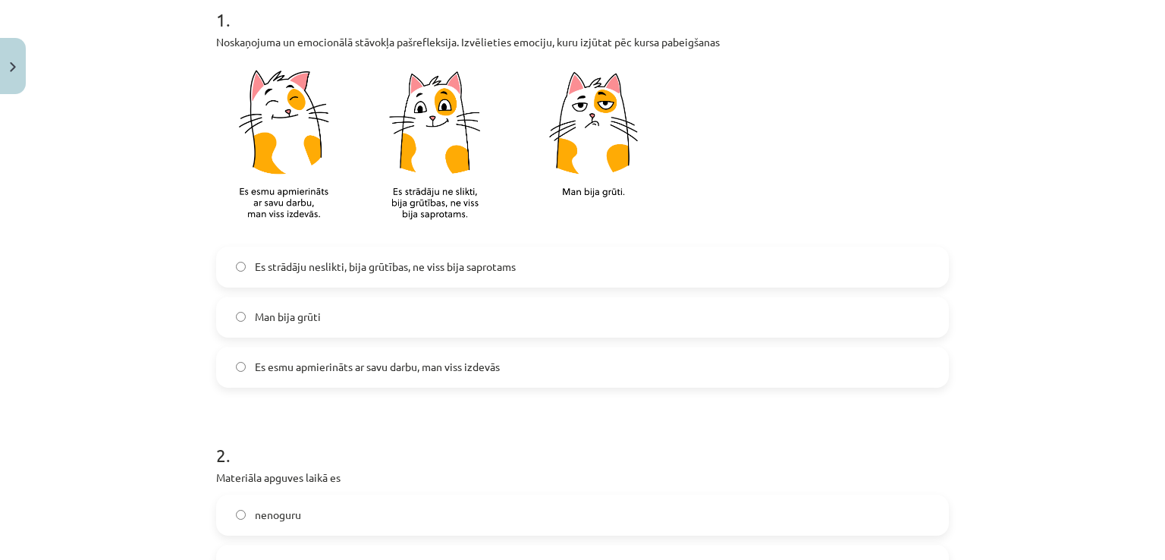
scroll to position [309, 0]
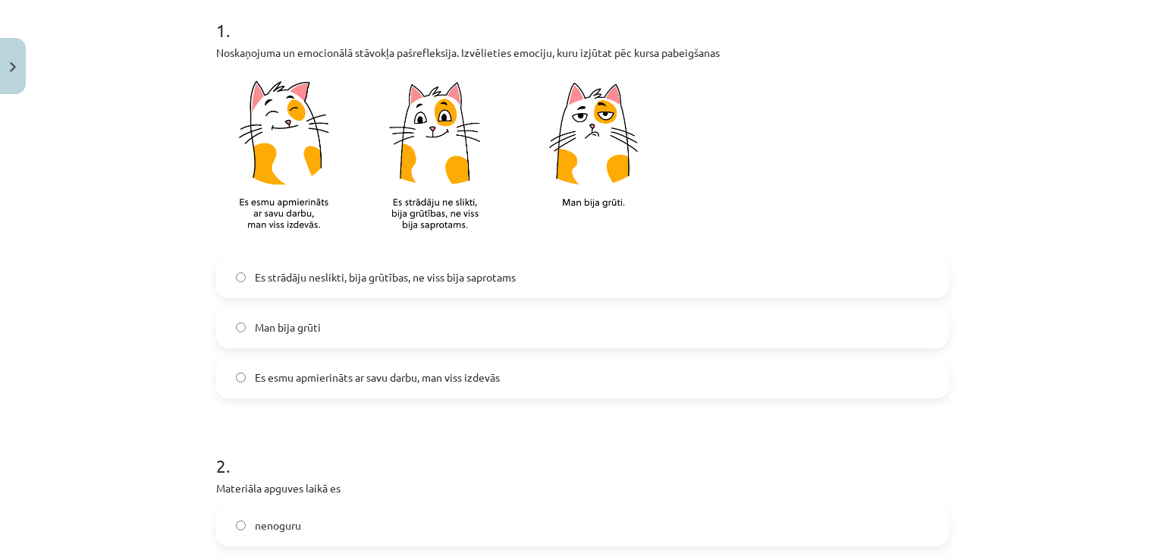
click at [534, 271] on label "Es strādāju neslikti, bija grūtības, ne viss bija saprotams" at bounding box center [583, 278] width 730 height 38
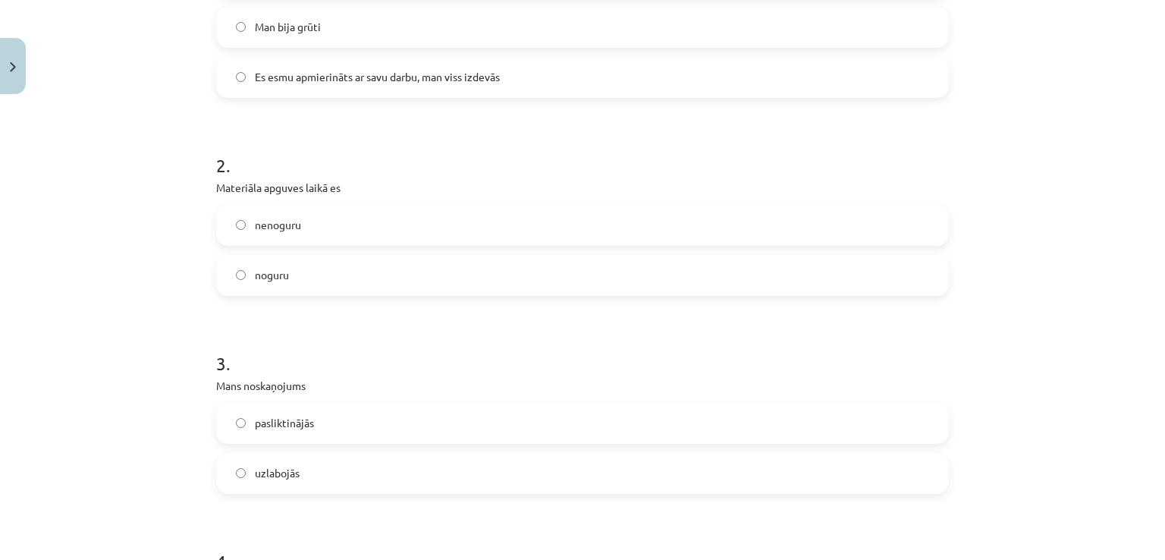
scroll to position [613, 0]
click at [492, 204] on label "nenoguru" at bounding box center [583, 222] width 730 height 38
drag, startPoint x: 346, startPoint y: 471, endPoint x: 485, endPoint y: 403, distance: 155.4
click at [347, 471] on label "uzlabojās" at bounding box center [583, 470] width 730 height 38
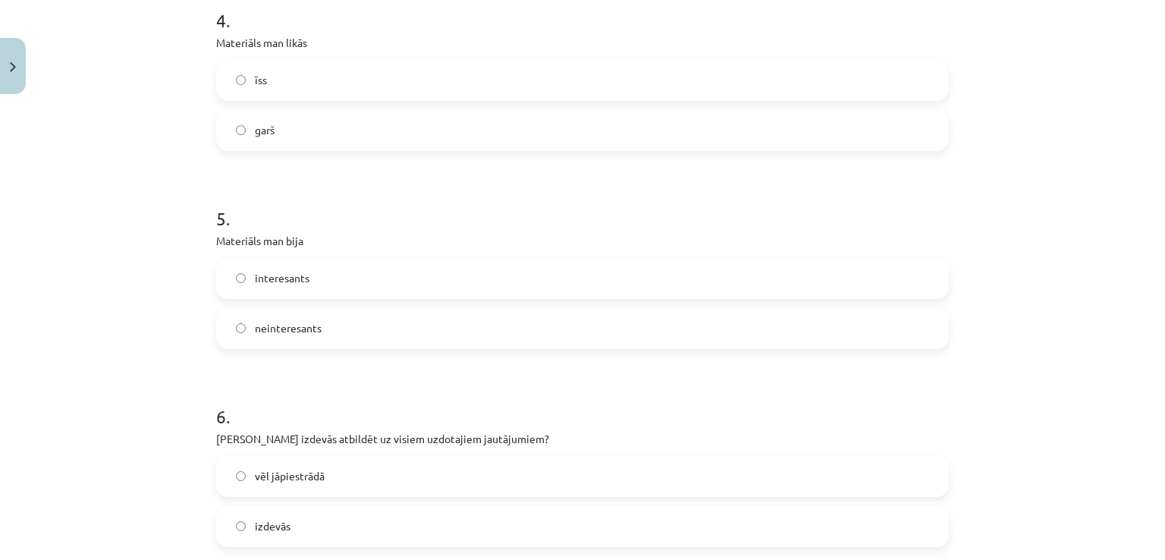
scroll to position [1146, 0]
click at [608, 75] on label "īss" at bounding box center [583, 84] width 730 height 38
click at [364, 280] on label "interesants" at bounding box center [583, 282] width 730 height 38
click at [366, 533] on label "izdevās" at bounding box center [583, 530] width 730 height 38
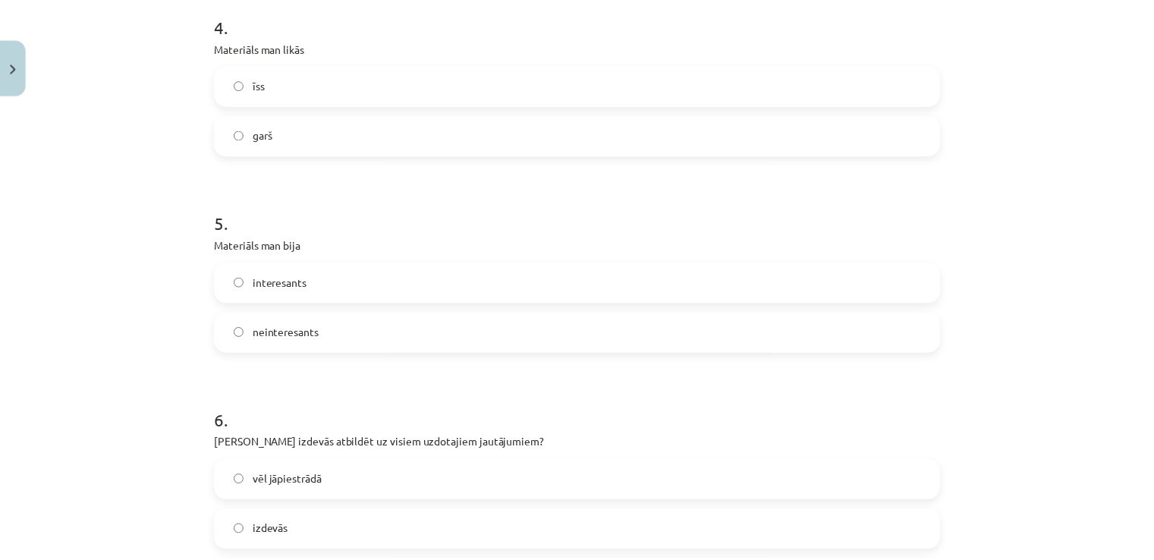
scroll to position [1345, 0]
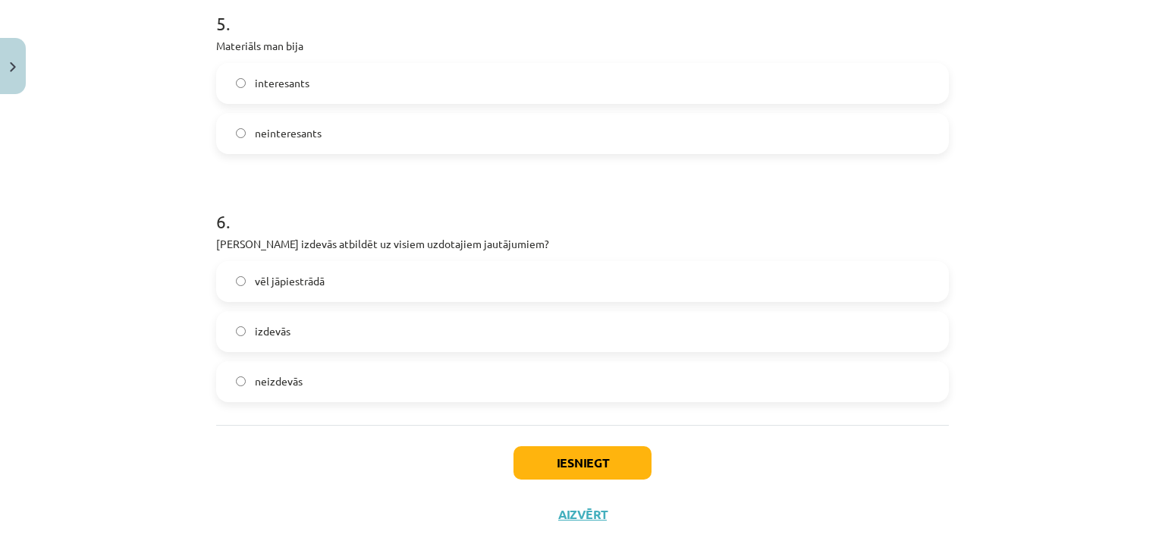
click at [811, 258] on div "6 . Vai Tev izdevās atbildēt uz visiem uzdotajiem jautājumiem? vēl jāpiestrādā …" at bounding box center [582, 293] width 733 height 218
click at [809, 271] on label "vēl jāpiestrādā" at bounding box center [583, 281] width 730 height 38
click at [617, 459] on button "Iesniegt" at bounding box center [583, 462] width 138 height 33
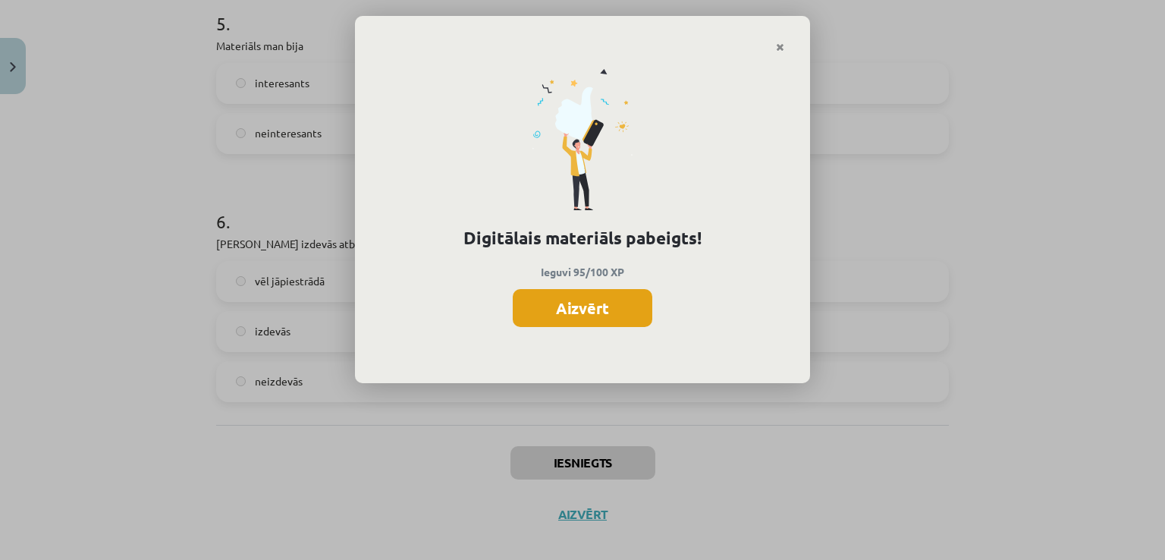
click at [622, 303] on button "Aizvērt" at bounding box center [583, 308] width 140 height 38
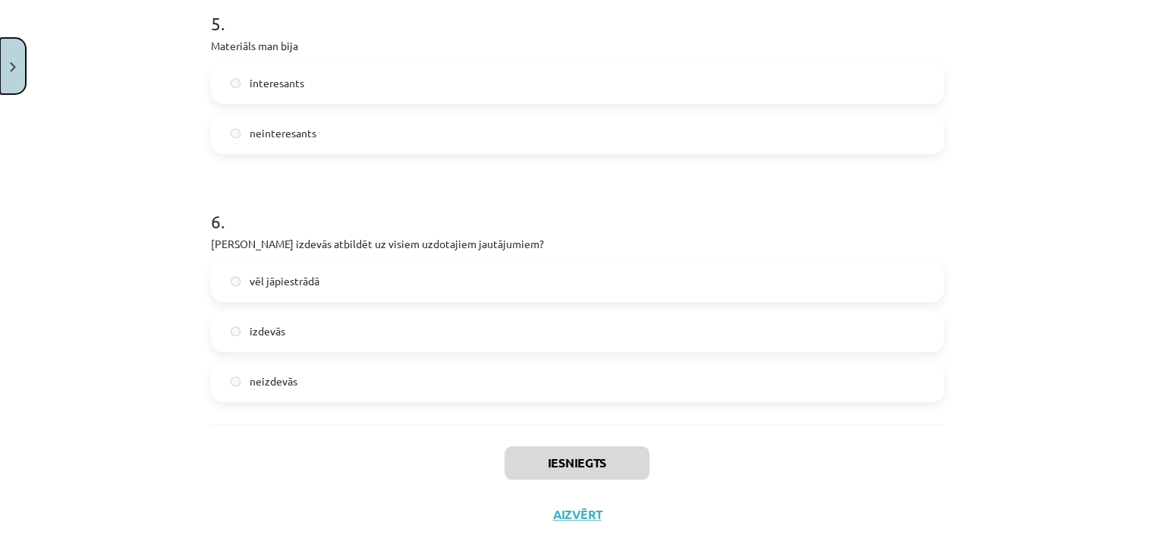
click at [8, 62] on button "Close" at bounding box center [13, 66] width 26 height 56
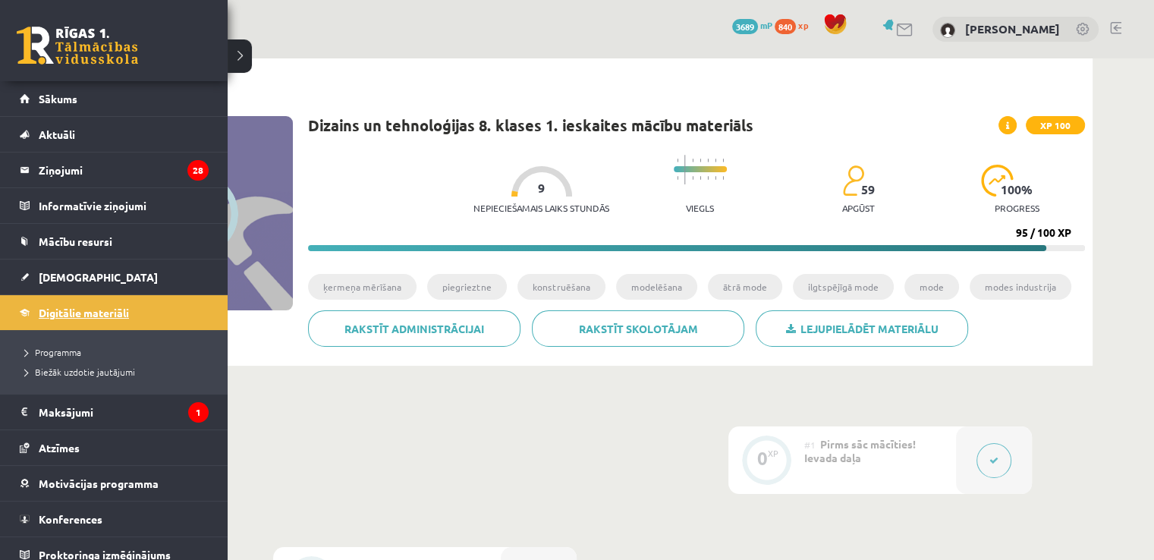
click at [55, 312] on span "Digitālie materiāli" at bounding box center [84, 313] width 90 height 14
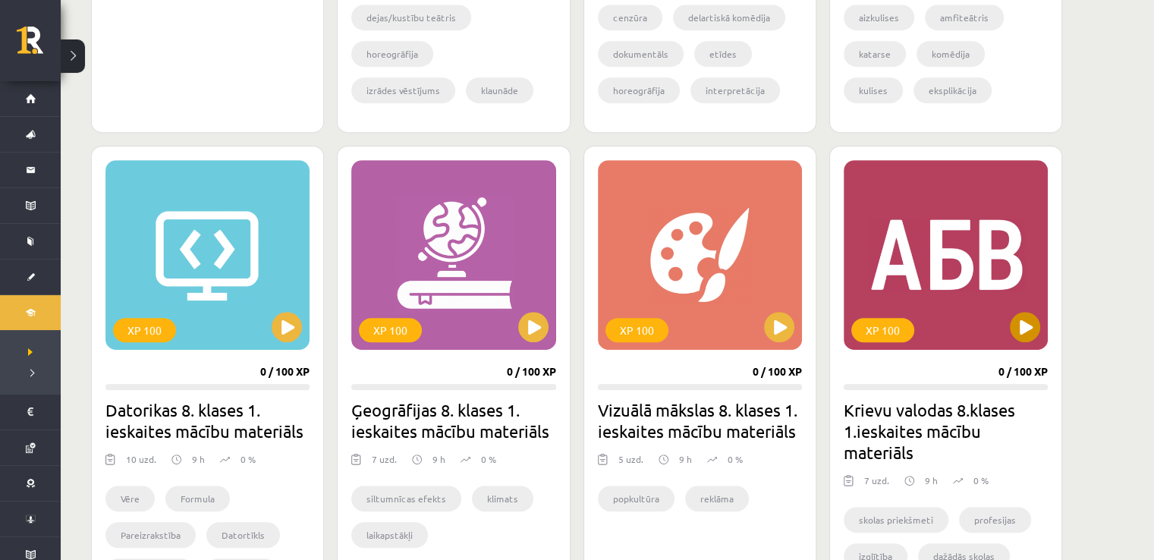
scroll to position [774, 0]
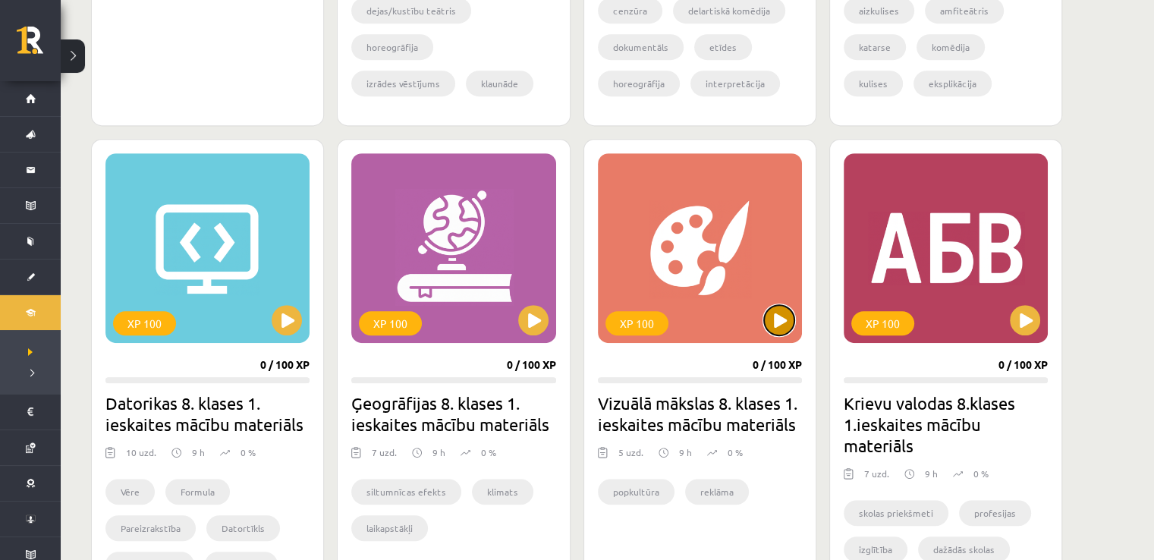
click at [777, 320] on button at bounding box center [779, 320] width 30 height 30
